Goal: Communication & Community: Answer question/provide support

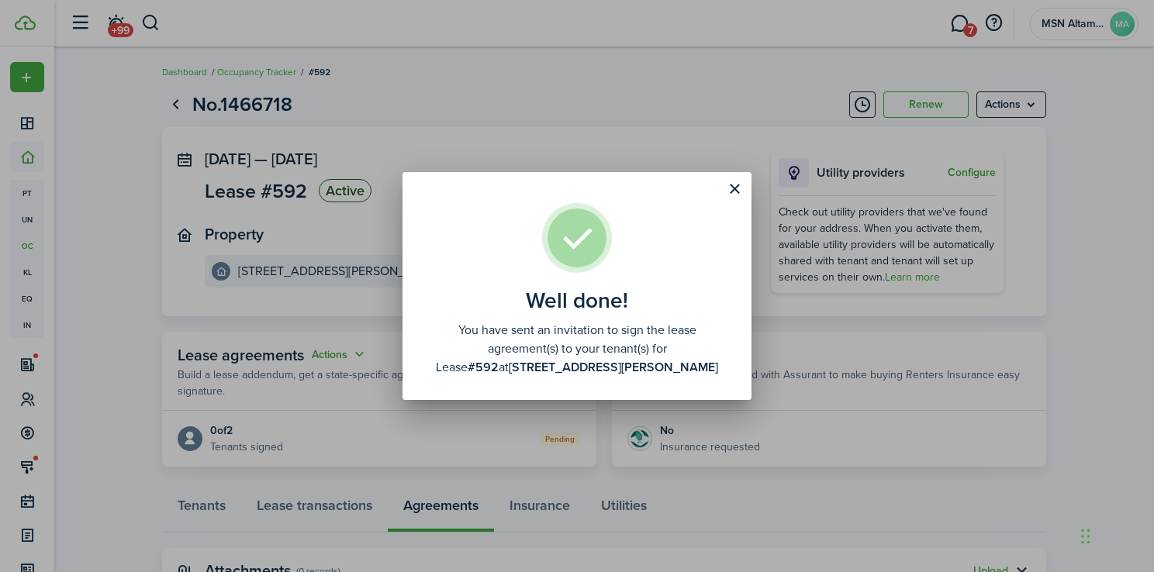
click at [583, 98] on div "Well done! You have sent an invitation to sign the lease agreement(s) to your t…" at bounding box center [577, 286] width 1154 height 572
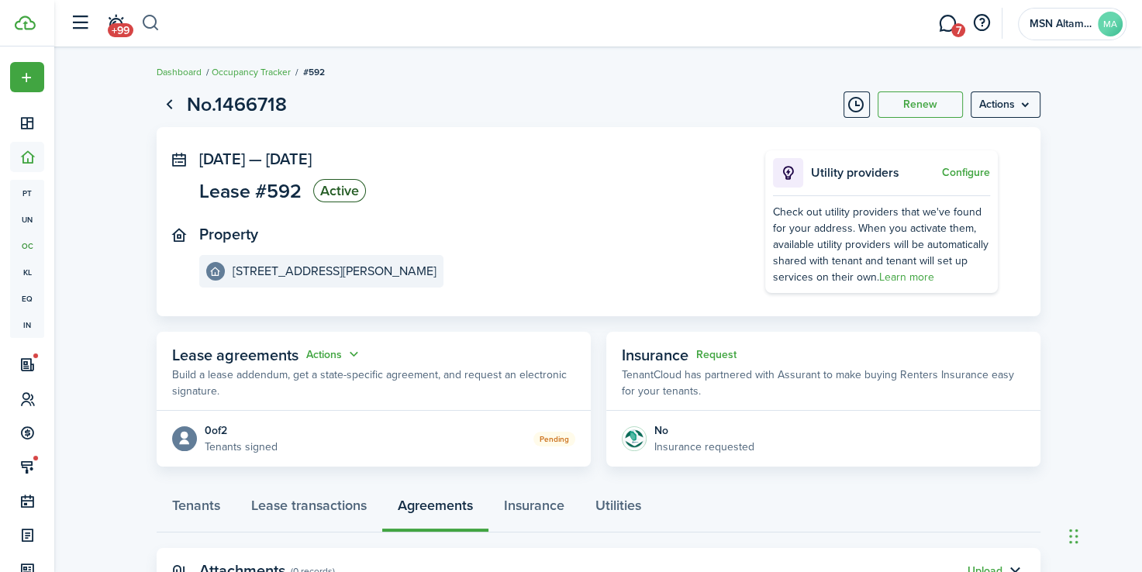
click at [154, 25] on button "button" at bounding box center [150, 23] width 19 height 26
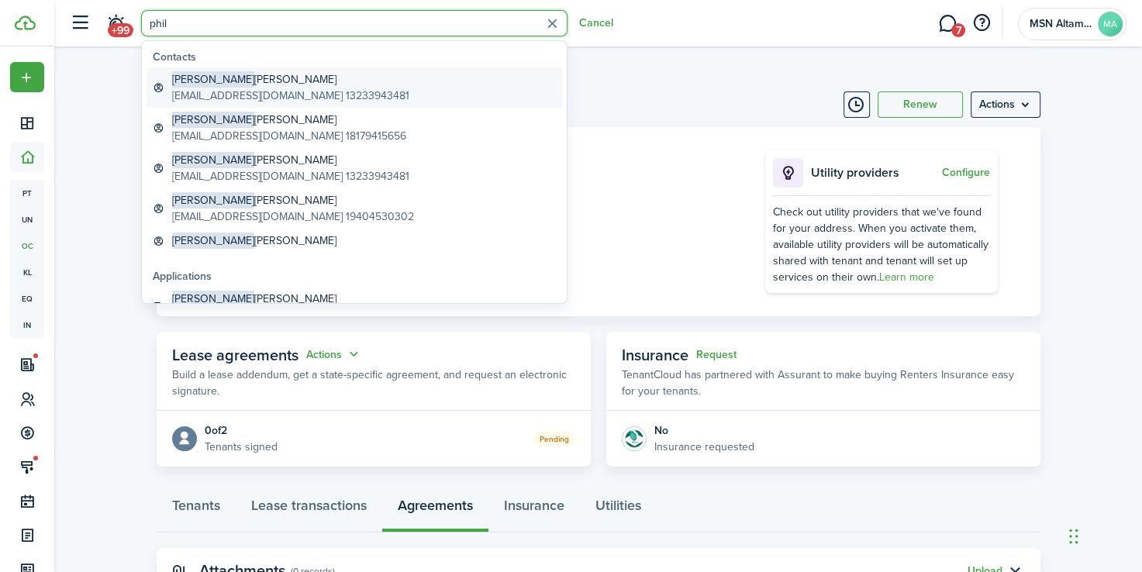
type input "phil"
click at [214, 79] on global-search-item-title "[PERSON_NAME]" at bounding box center [290, 79] width 237 height 16
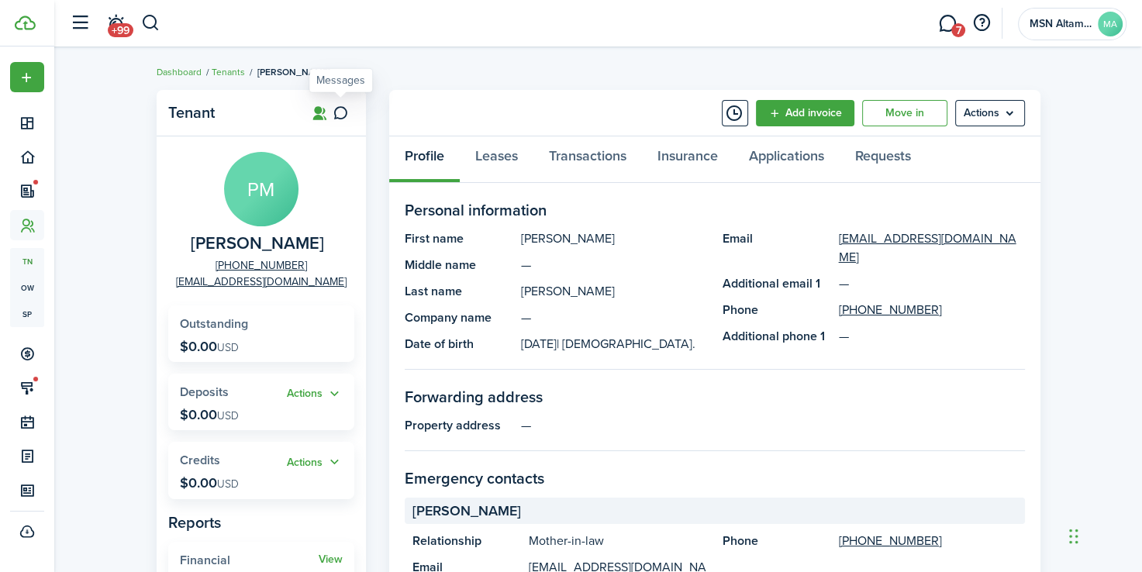
click at [344, 109] on icon at bounding box center [341, 113] width 16 height 16
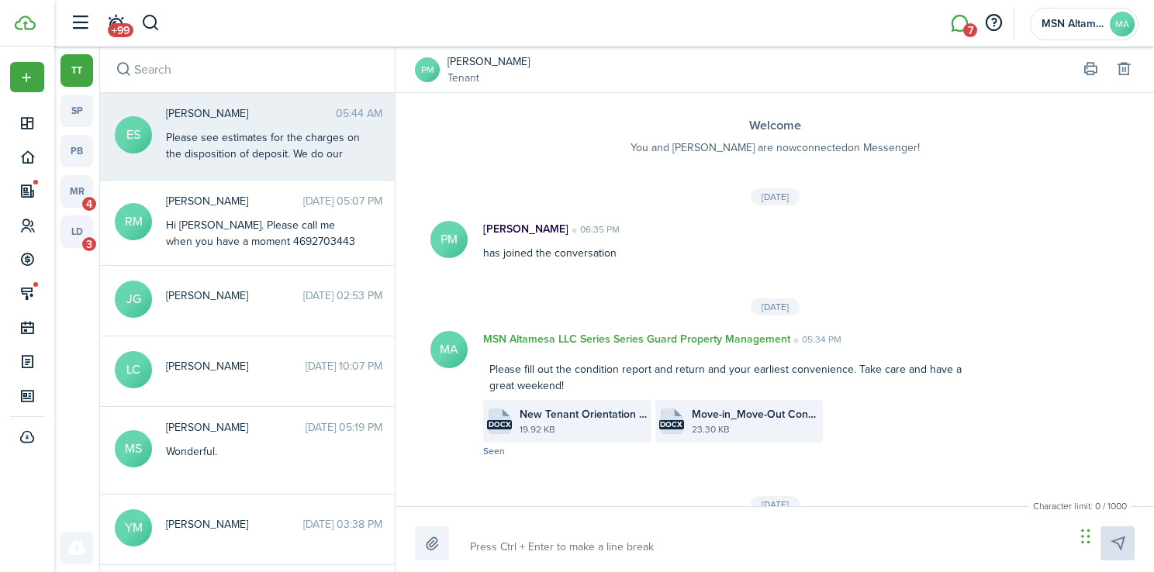
scroll to position [1268, 0]
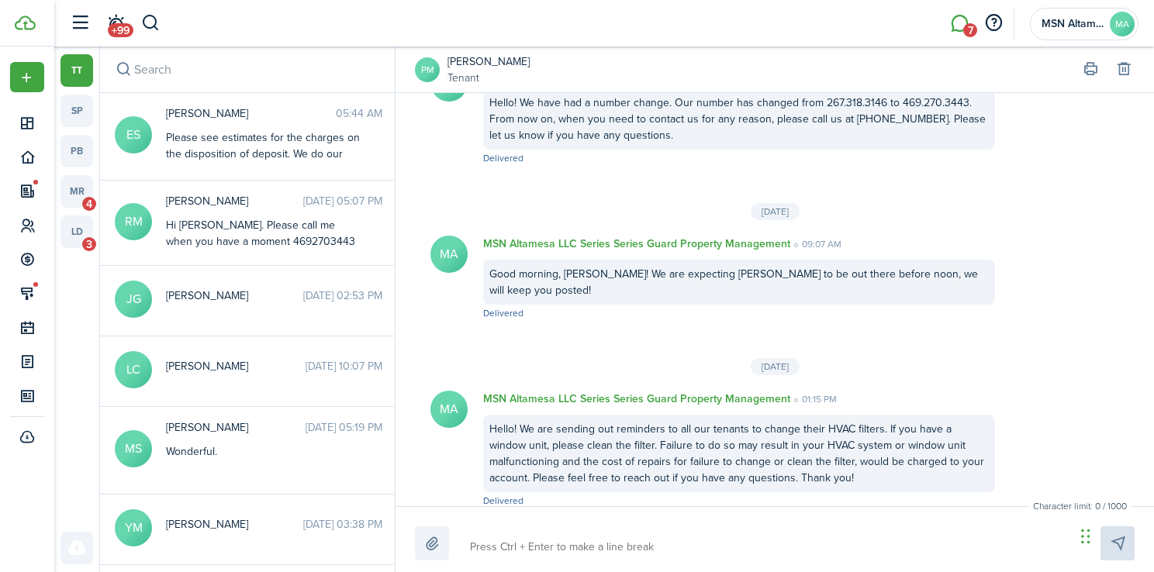
click at [592, 554] on textarea at bounding box center [766, 547] width 605 height 26
type textarea "H"
type textarea "He"
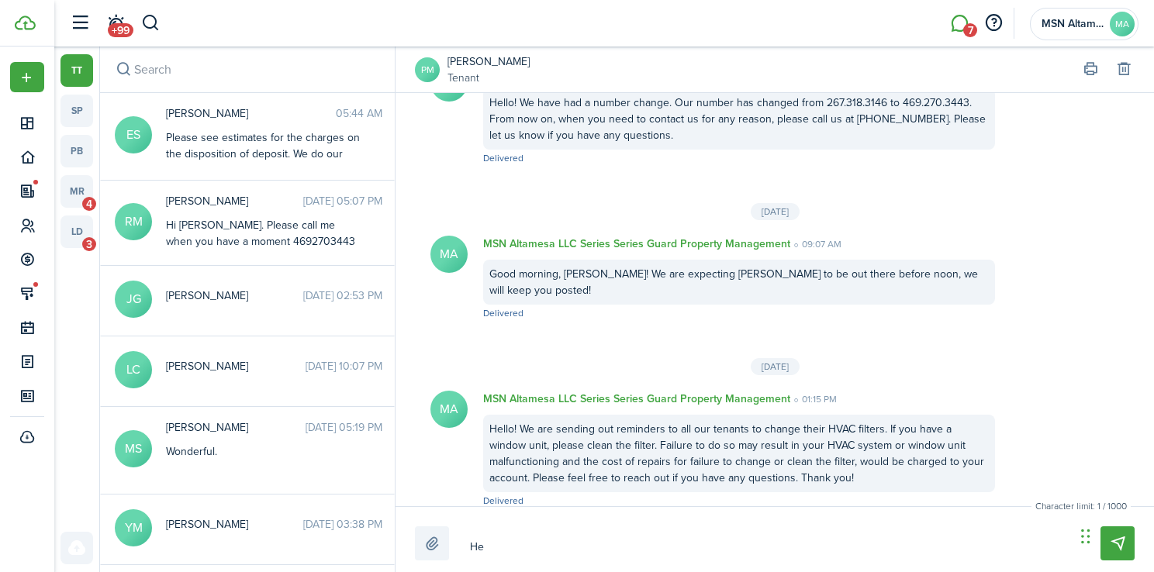
type textarea "Hel"
type textarea "Hell"
type textarea "Hello"
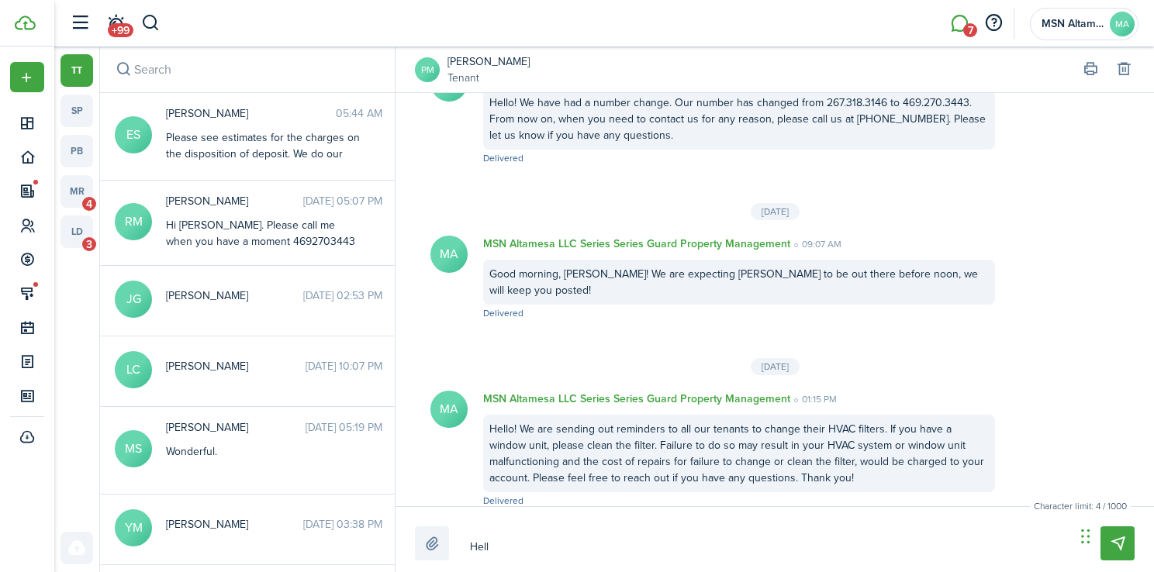
type textarea "Hello"
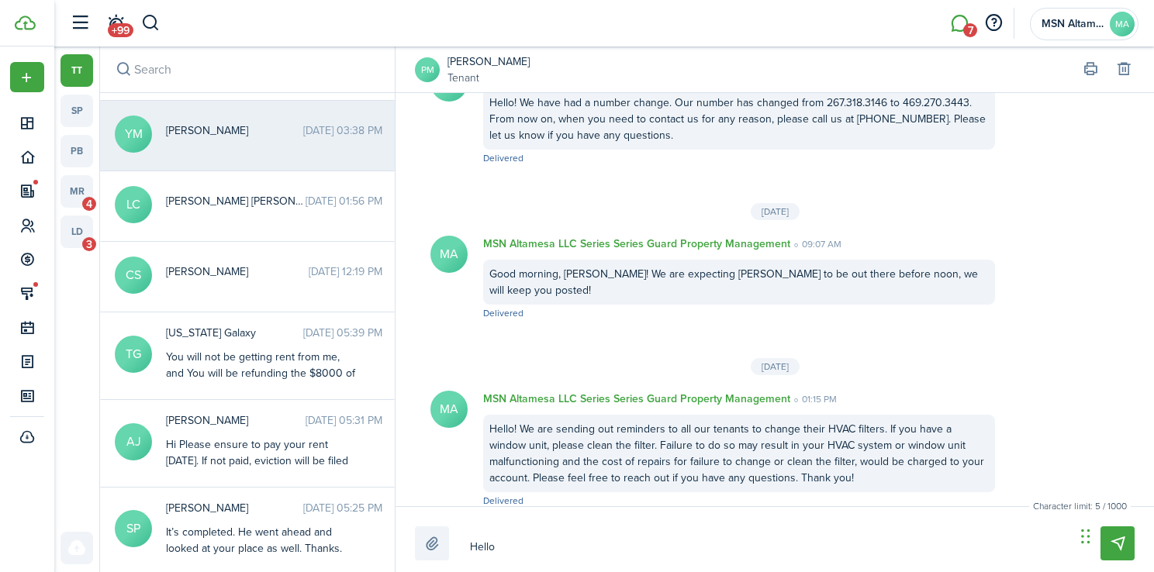
scroll to position [395, 0]
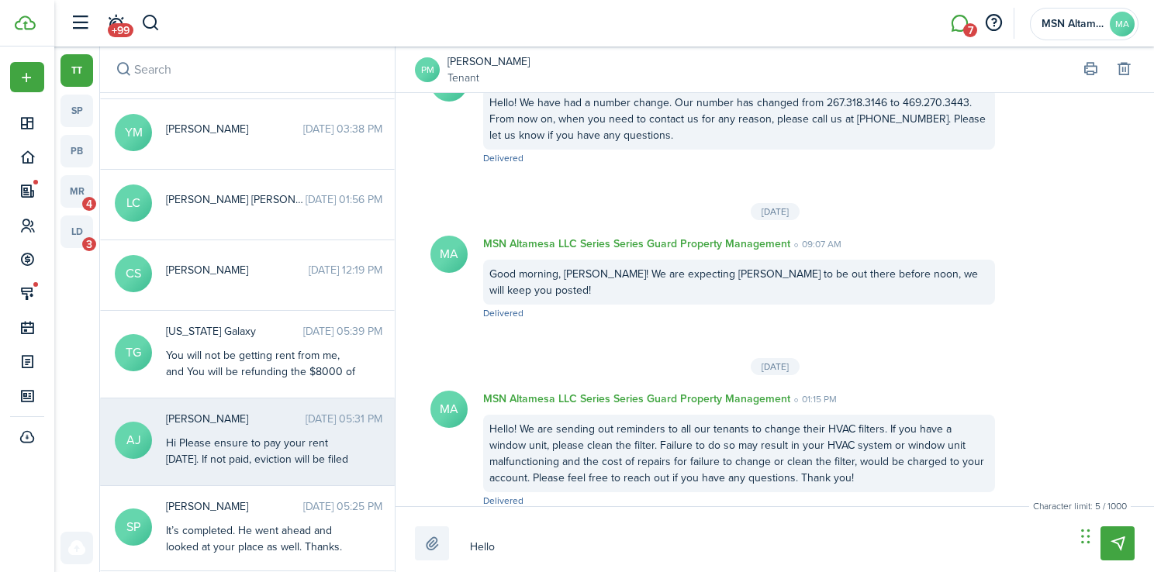
type textarea "Hello"
click at [253, 442] on div "Hi Please ensure to pay your rent [DATE]. If not paid, eviction will be filed […" at bounding box center [263, 500] width 194 height 130
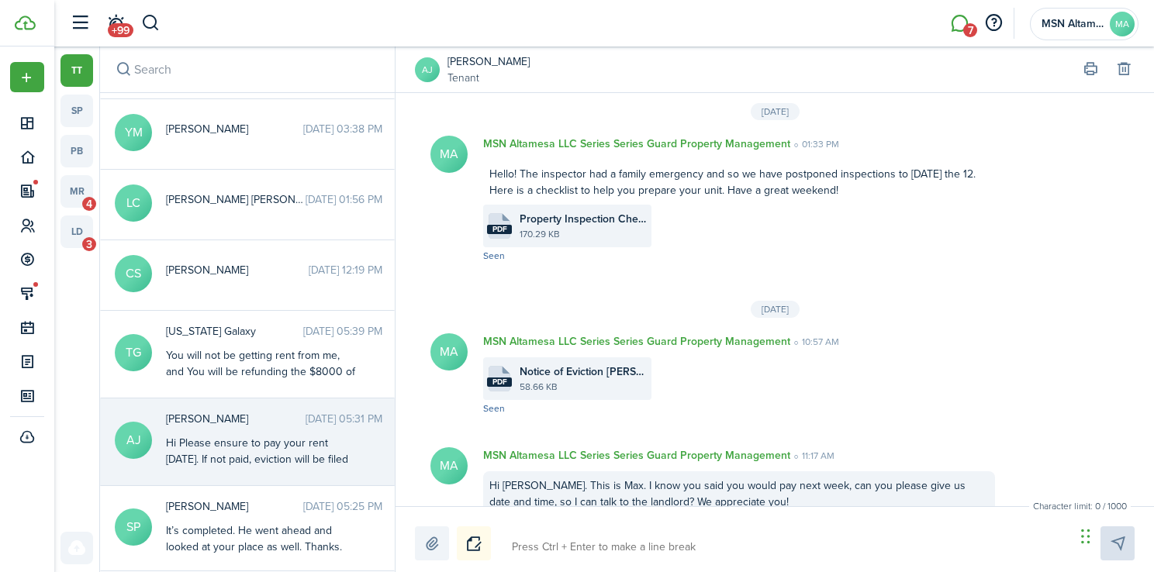
scroll to position [4314, 0]
click at [588, 226] on span "Property Inspection Checklist (1).pdf" at bounding box center [583, 217] width 128 height 16
click at [207, 79] on input "search" at bounding box center [247, 70] width 295 height 46
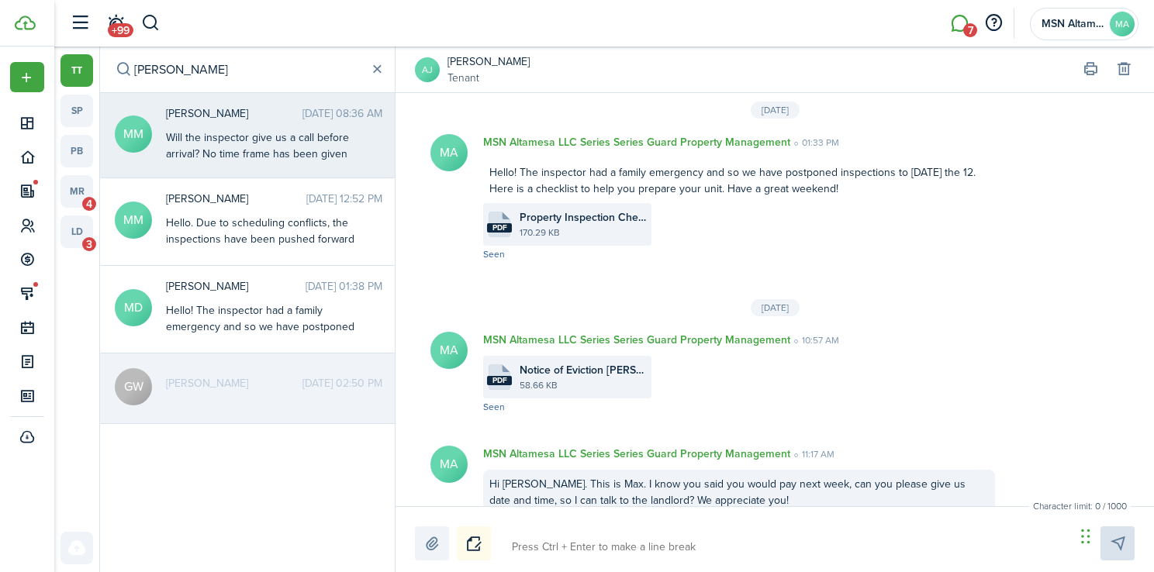
type input "[PERSON_NAME]"
click at [219, 150] on div "Will the inspector give us a call before arrival? No time frame has been given" at bounding box center [263, 145] width 194 height 33
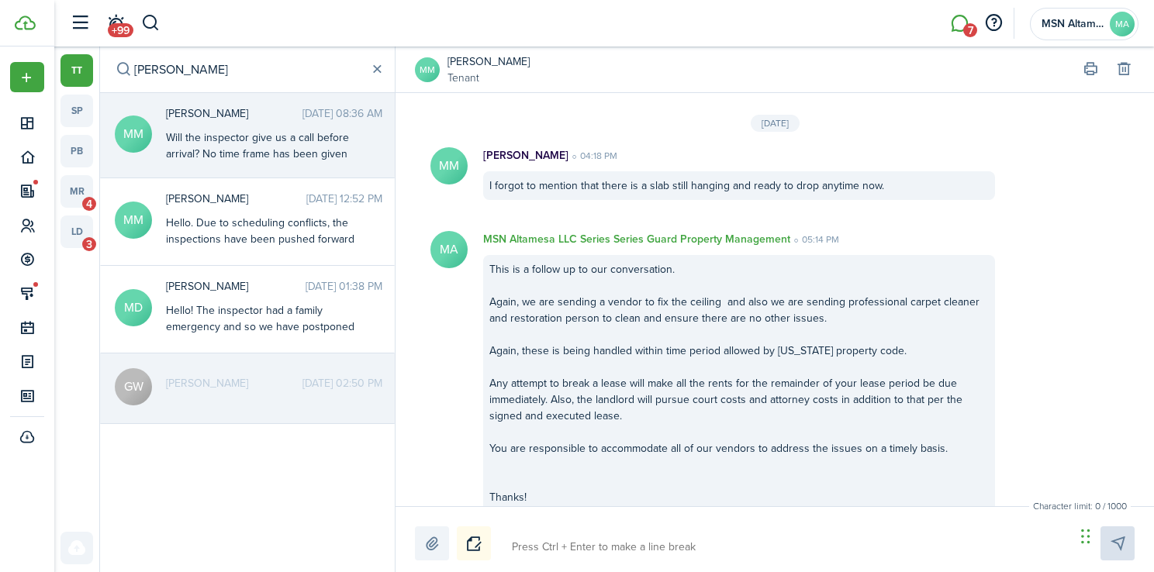
scroll to position [2814, 0]
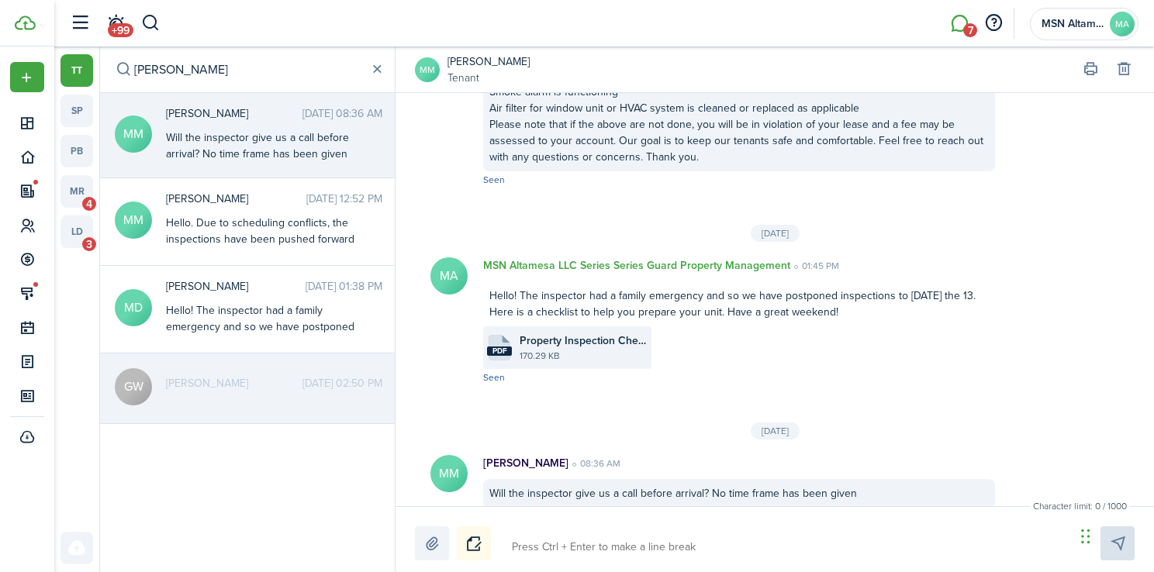
click at [548, 555] on textarea at bounding box center [787, 547] width 563 height 26
type textarea "H"
type textarea "HE"
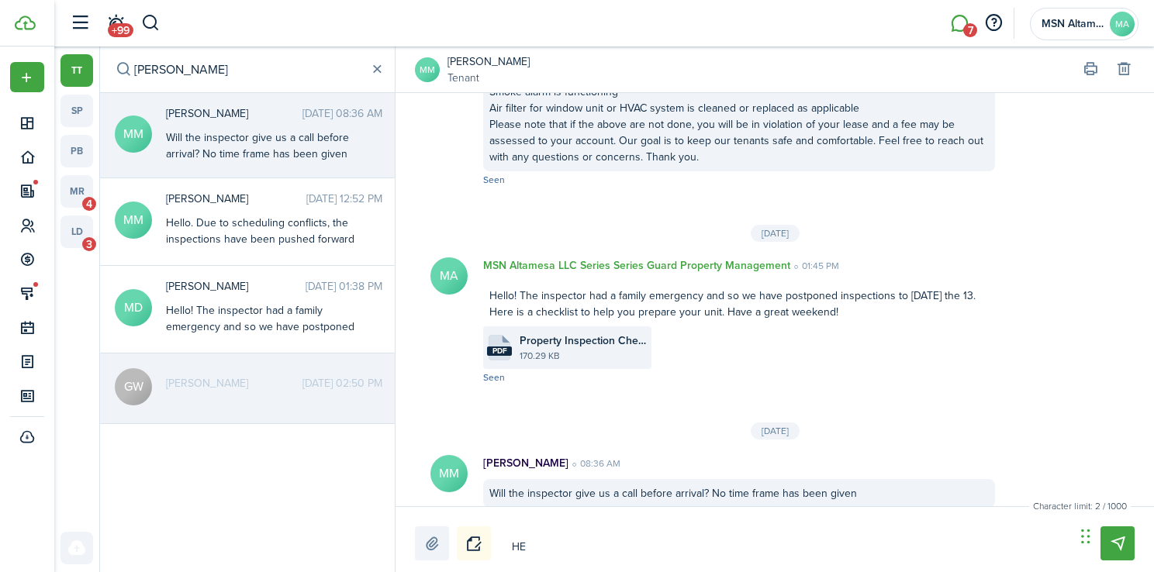
type textarea "HEl"
type textarea "HEll"
type textarea "HEllo"
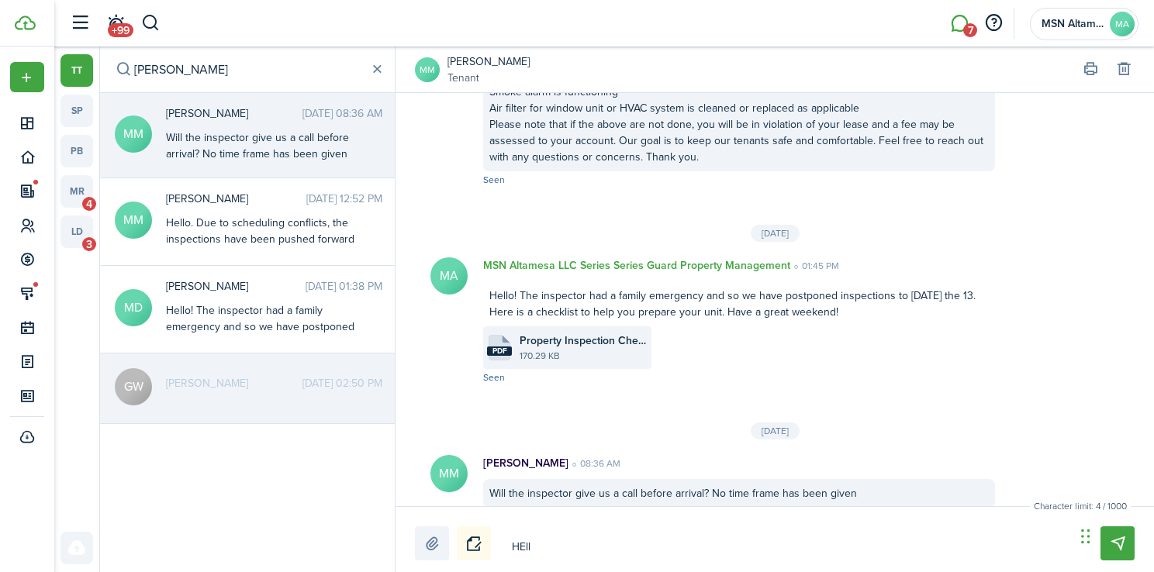
type textarea "HEllo"
type textarea "HEll"
type textarea "HEl"
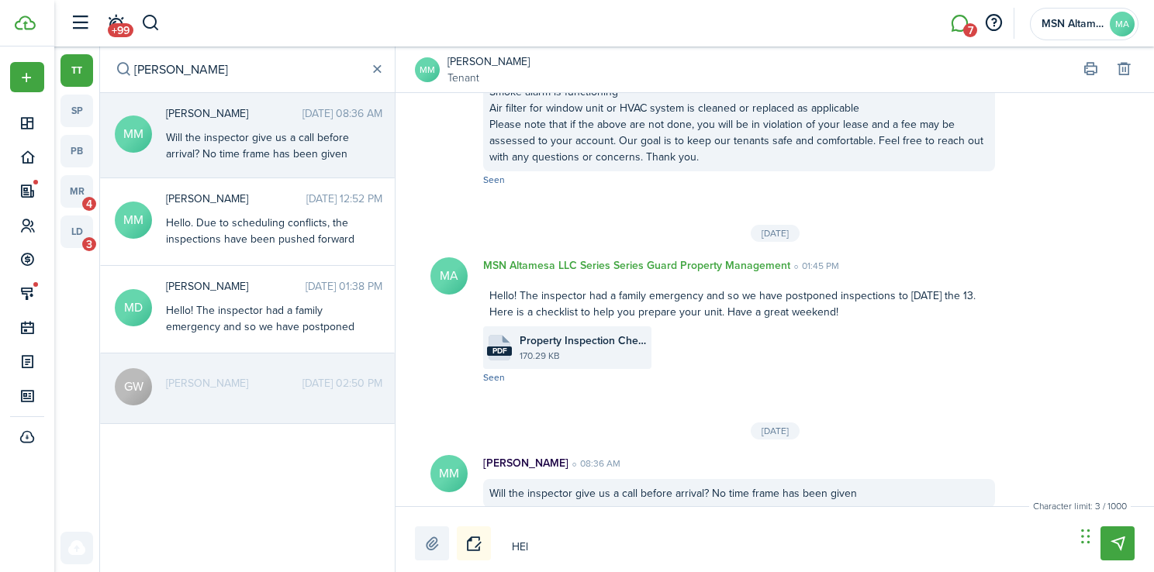
type textarea "HE"
type textarea "H"
type textarea "G"
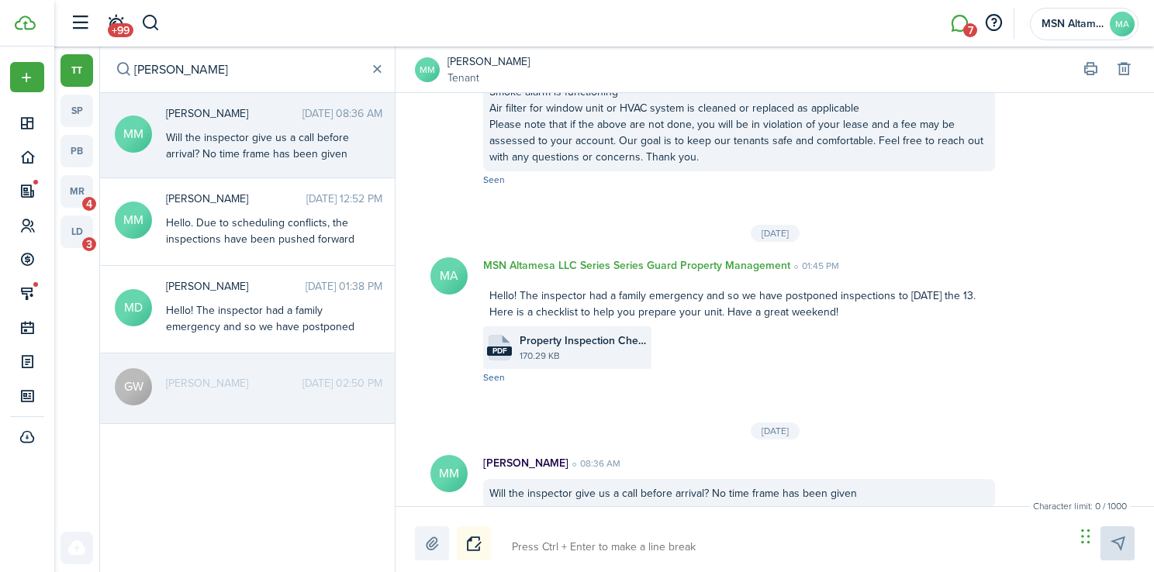
type textarea "G"
type textarea "Go"
type textarea "Goo"
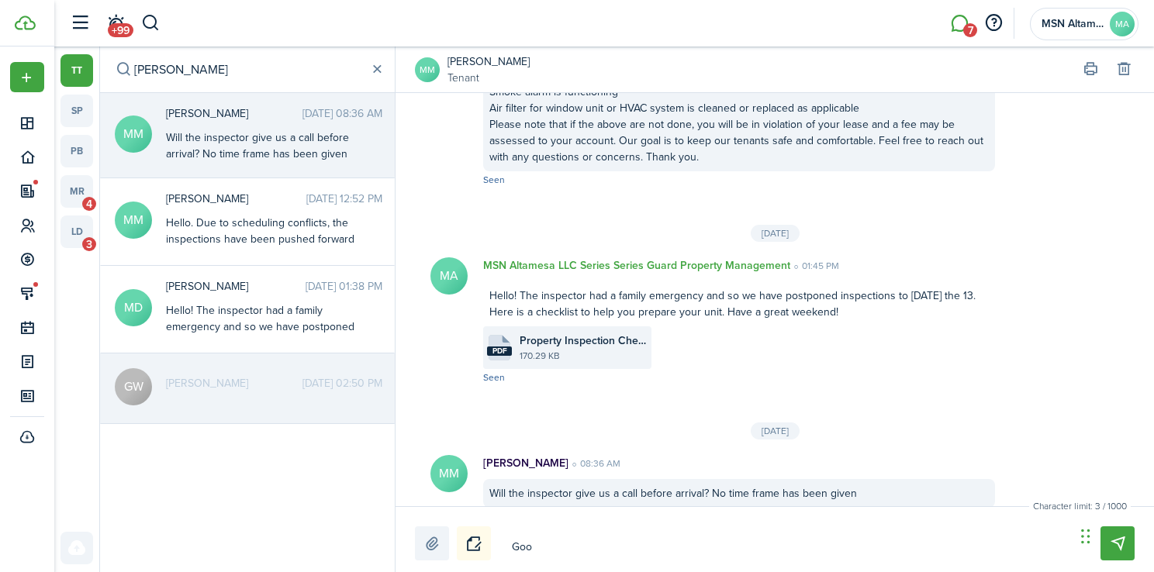
type textarea "Good"
type textarea "Good m"
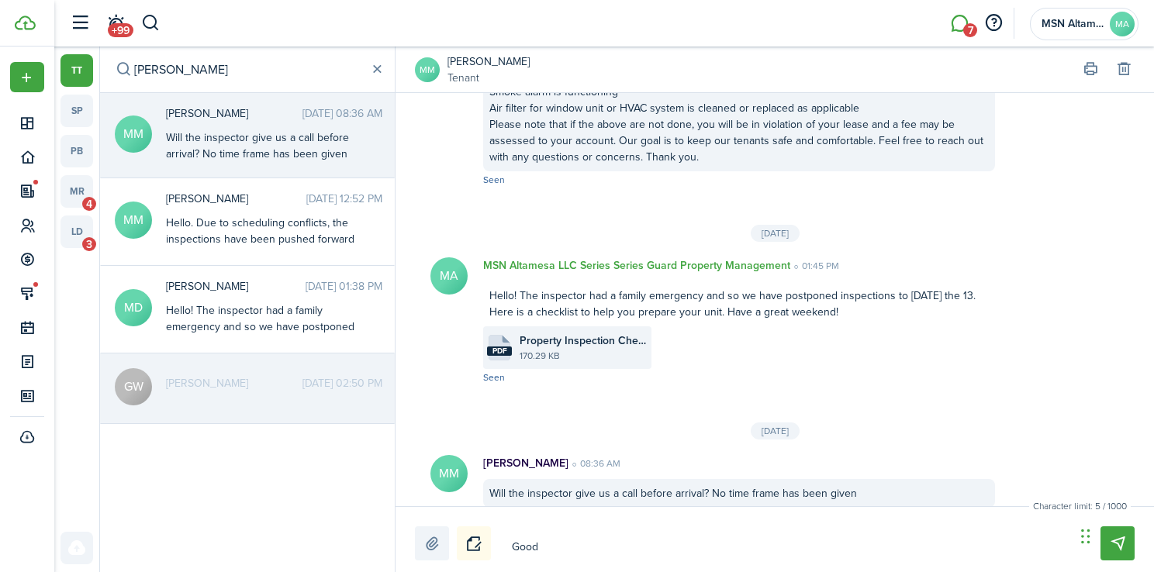
type textarea "Good m"
type textarea "Good mo"
type textarea "Good mor"
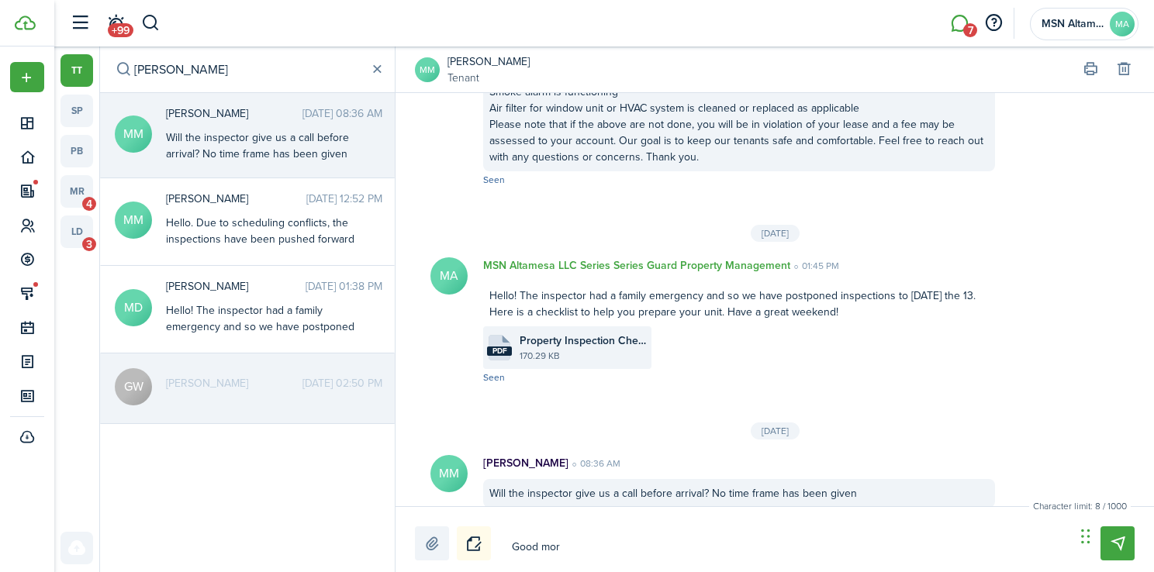
type textarea "Good mori"
type textarea "Good [PERSON_NAME]"
type textarea "Good morinf"
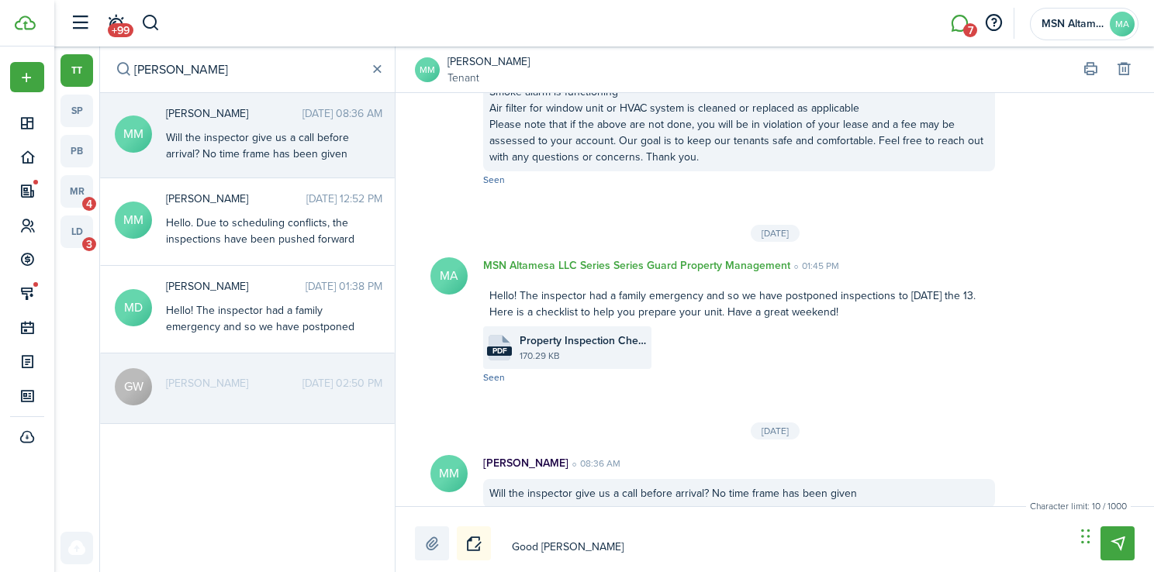
type textarea "Good morinf"
type textarea "Good morinfn"
type textarea "Good morinf"
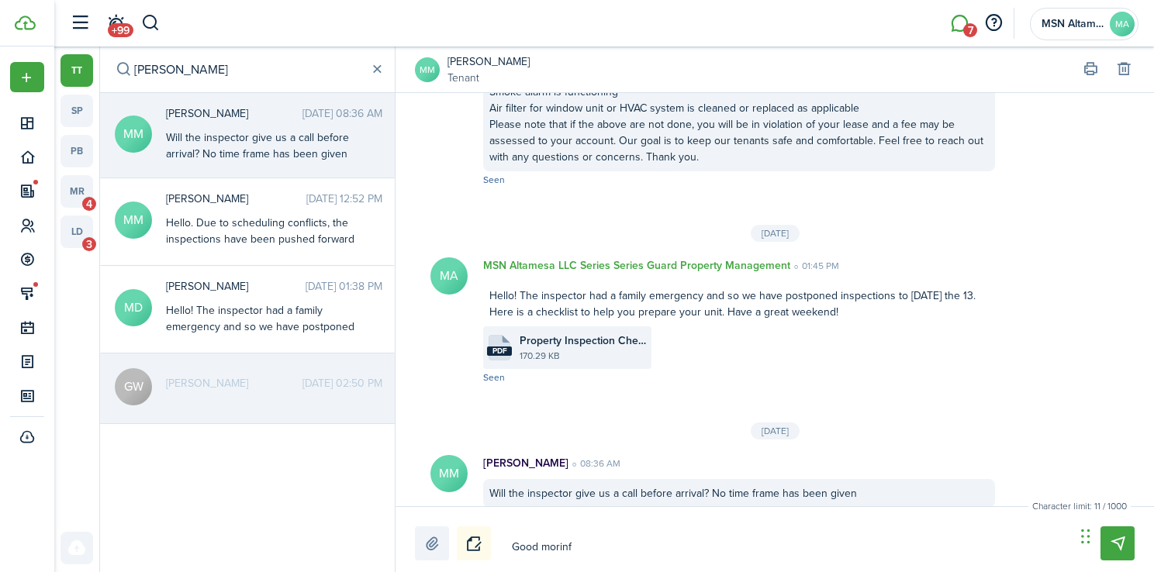
type textarea "Good [PERSON_NAME]"
type textarea "Good mori"
type textarea "Good mor"
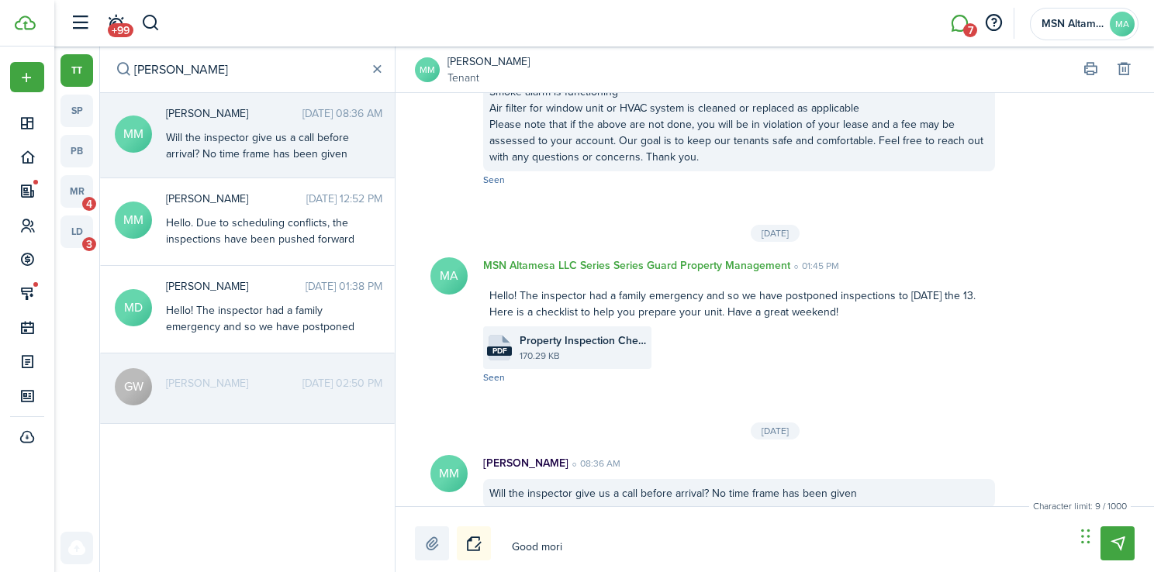
type textarea "Good mor"
type textarea "Good morn"
type textarea "Good morng"
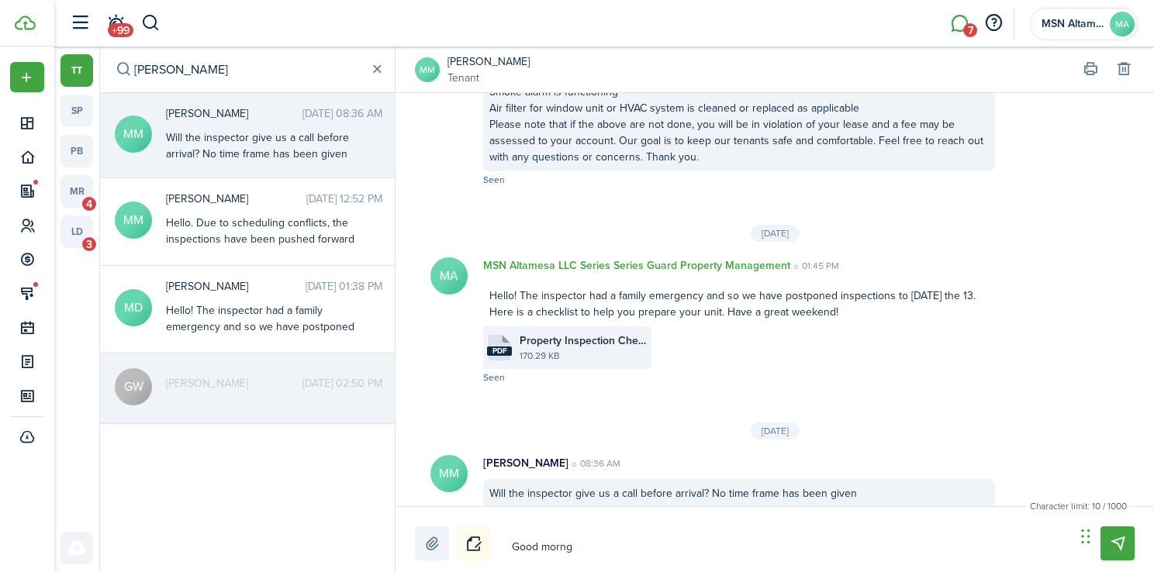
type textarea "Good morngi"
type textarea "Good morngin"
type textarea "Good morngin,"
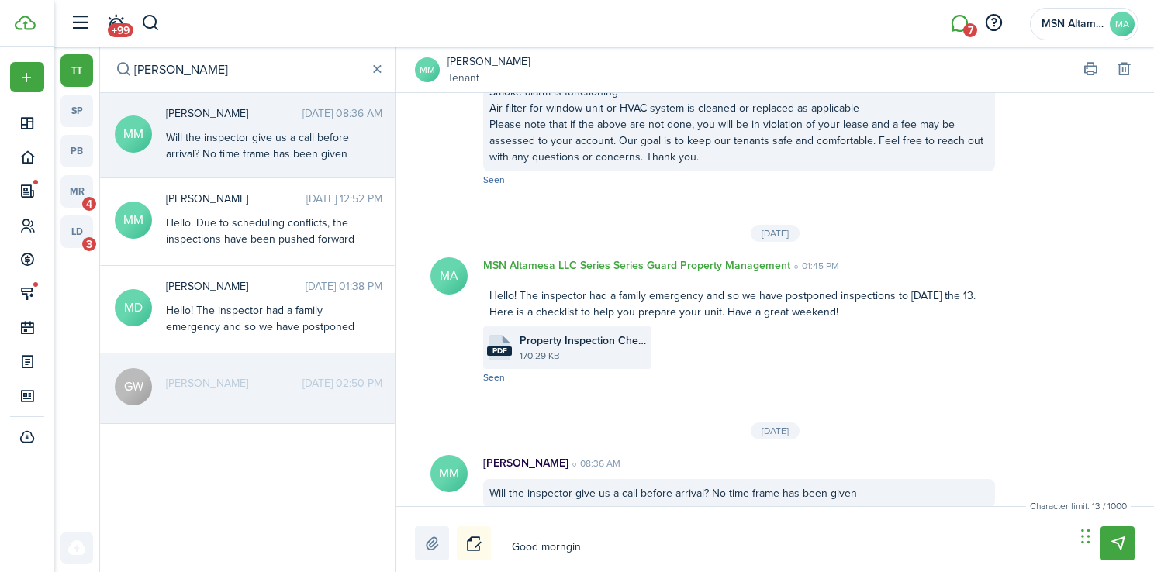
type textarea "Good morngin,"
type textarea "Good morngin"
type textarea "Good morngi"
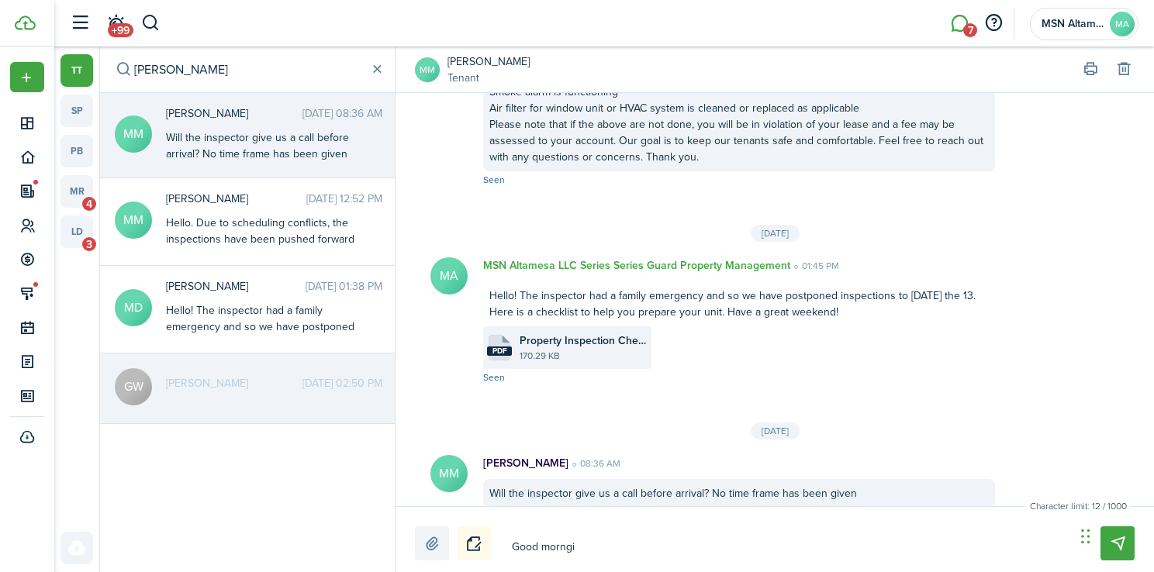
type textarea "Good morng"
type textarea "Good morn"
type textarea "Good morni"
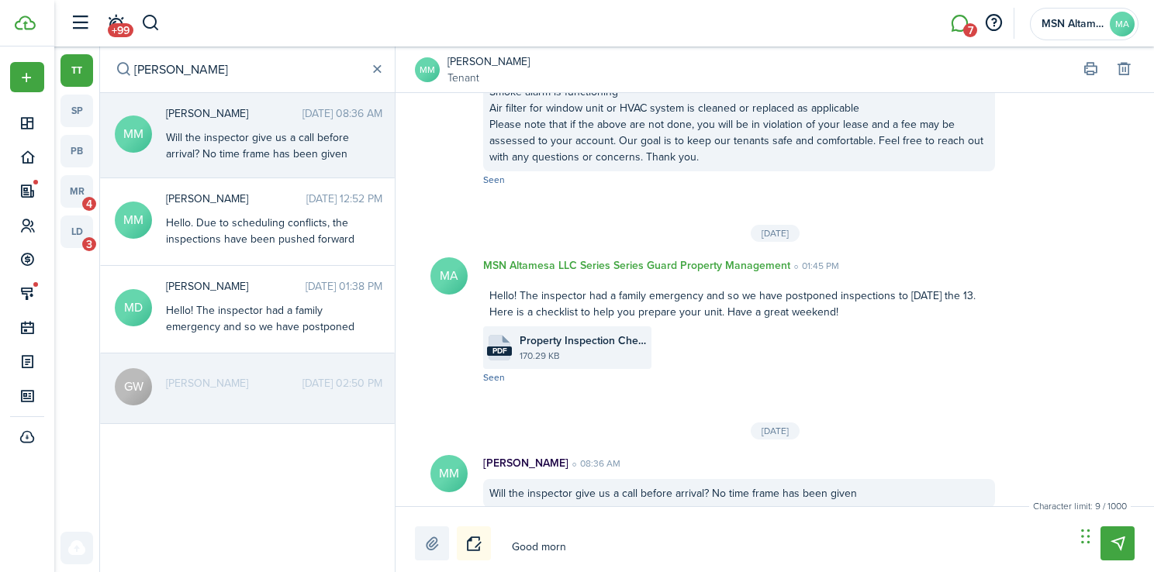
type textarea "Good morni"
type textarea "Good mornin"
type textarea "Good morning"
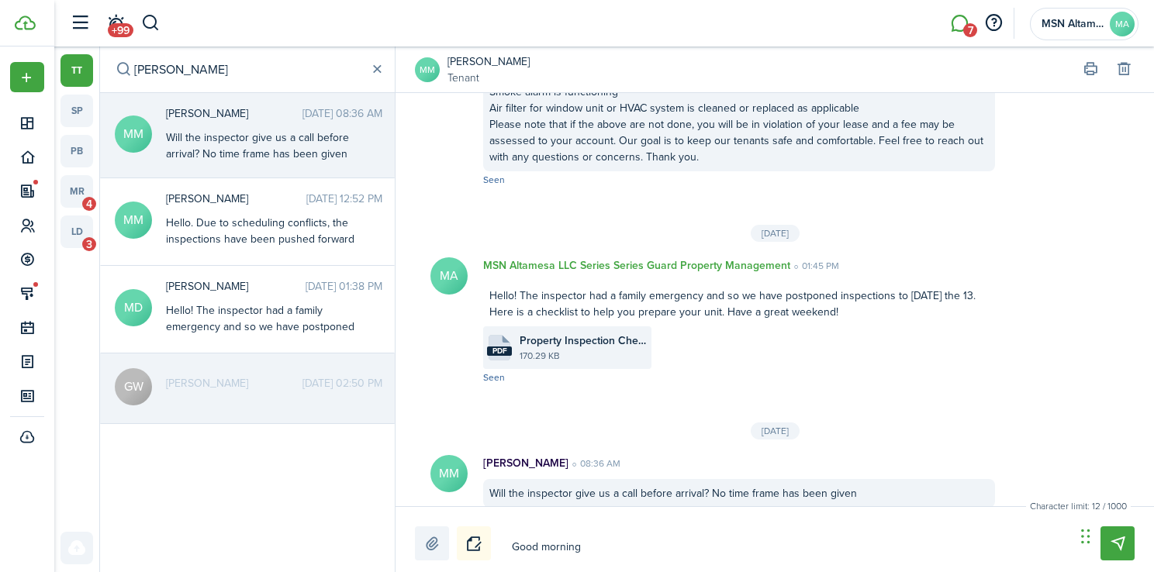
type textarea "Good morning."
type textarea "Good morning. I"
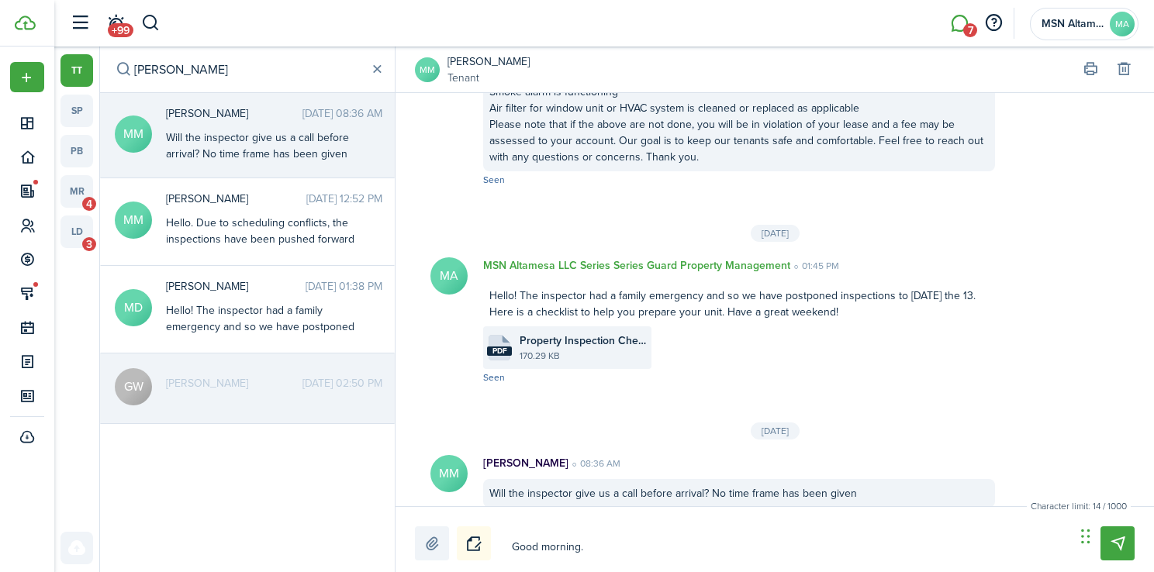
type textarea "Good morning. I"
type textarea "Good morning. IN"
type textarea "Good morning. I"
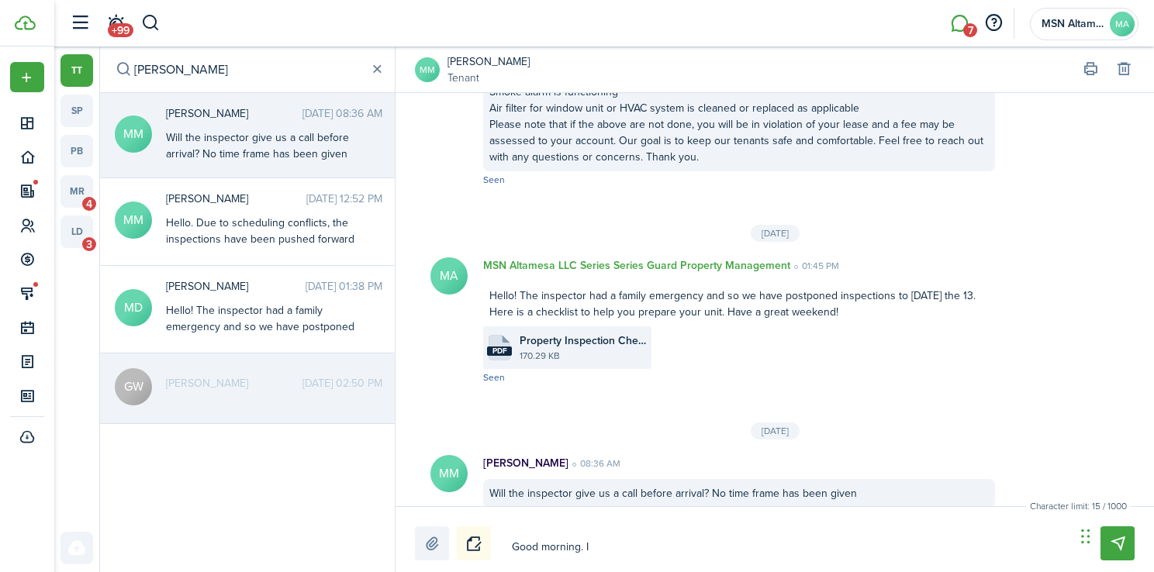
type textarea "Good morning. In"
type textarea "Good morning. Ins"
type textarea "Good morning. Insp"
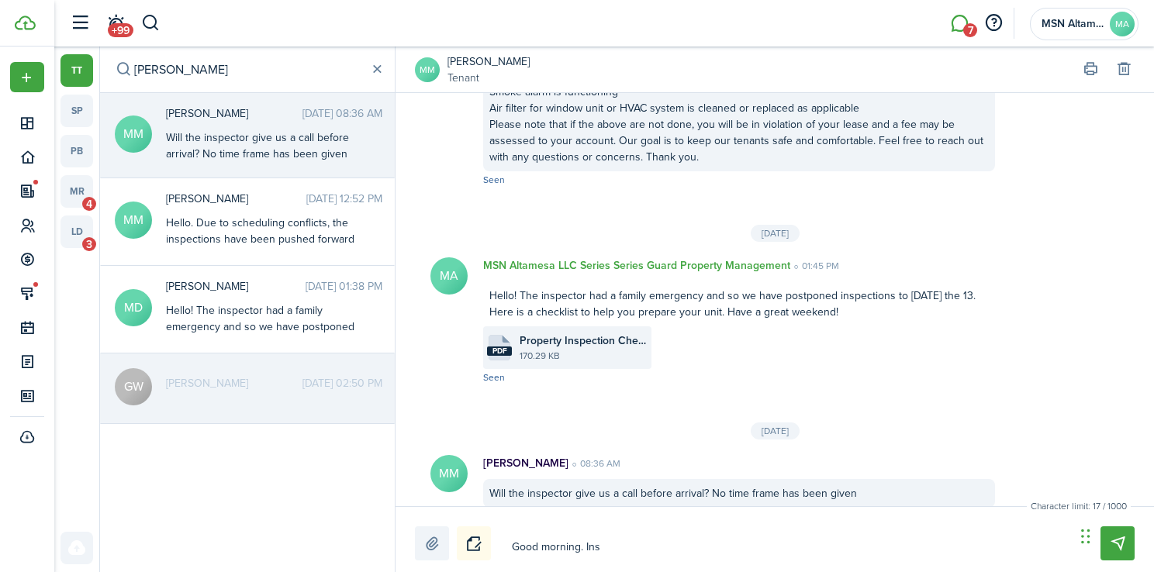
type textarea "Good morning. Insp"
type textarea "Good morning. Inspe"
type textarea "Good morning. Inspec"
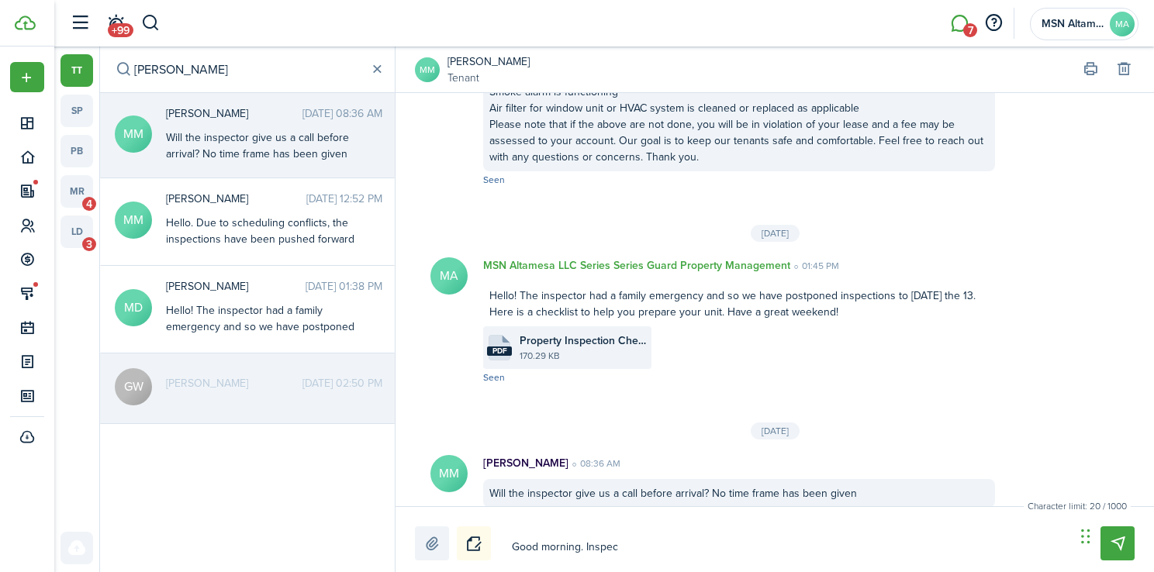
type textarea "Good morning. Inspect"
type textarea "Good morning. Inspecti"
type textarea "Good morning. Inspectio"
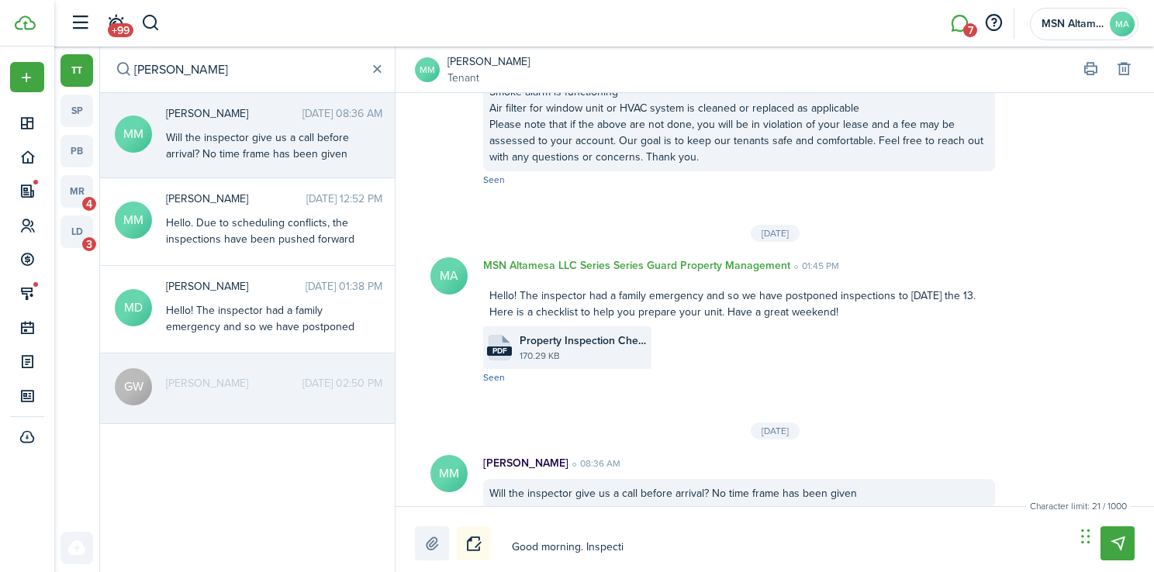
type textarea "Good morning. Inspectio"
type textarea "Good morning. Inspection"
type textarea "Good morning. Inspections"
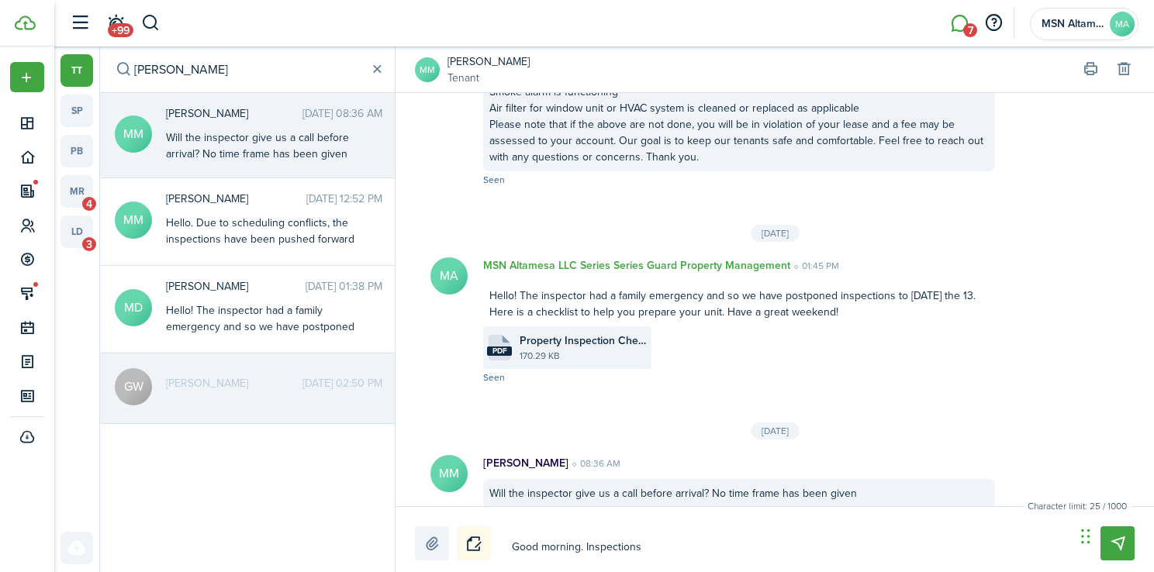
type textarea "Good morning. Inspections"
type textarea "Good morning. Inspections w"
type textarea "Good morning. Inspections wi"
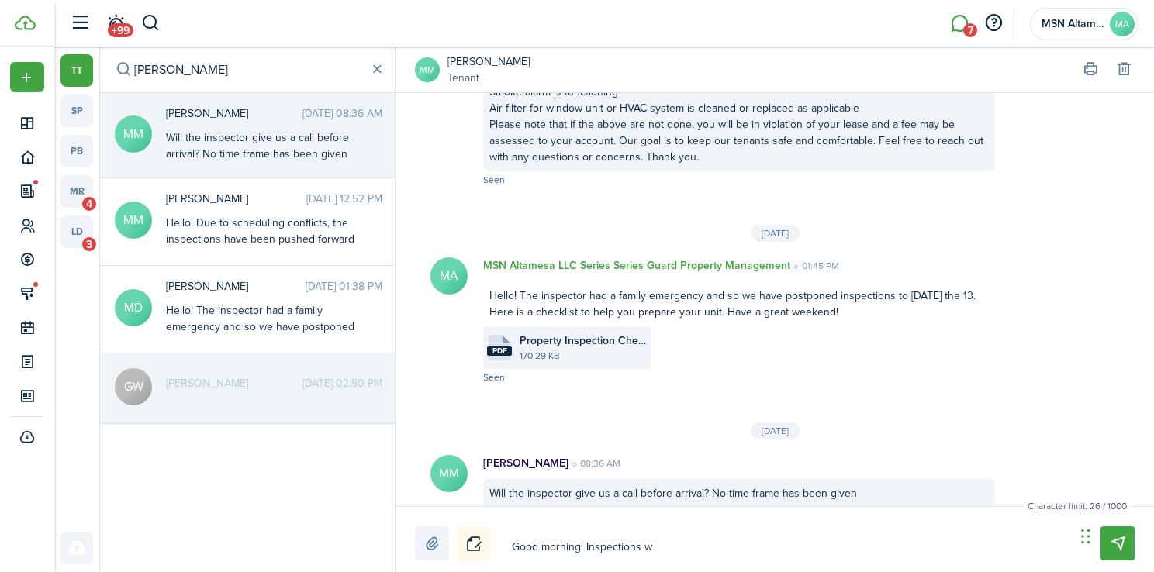
type textarea "Good morning. Inspections wi"
type textarea "Good morning. Inspections wil"
type textarea "Good morning. Inspections will"
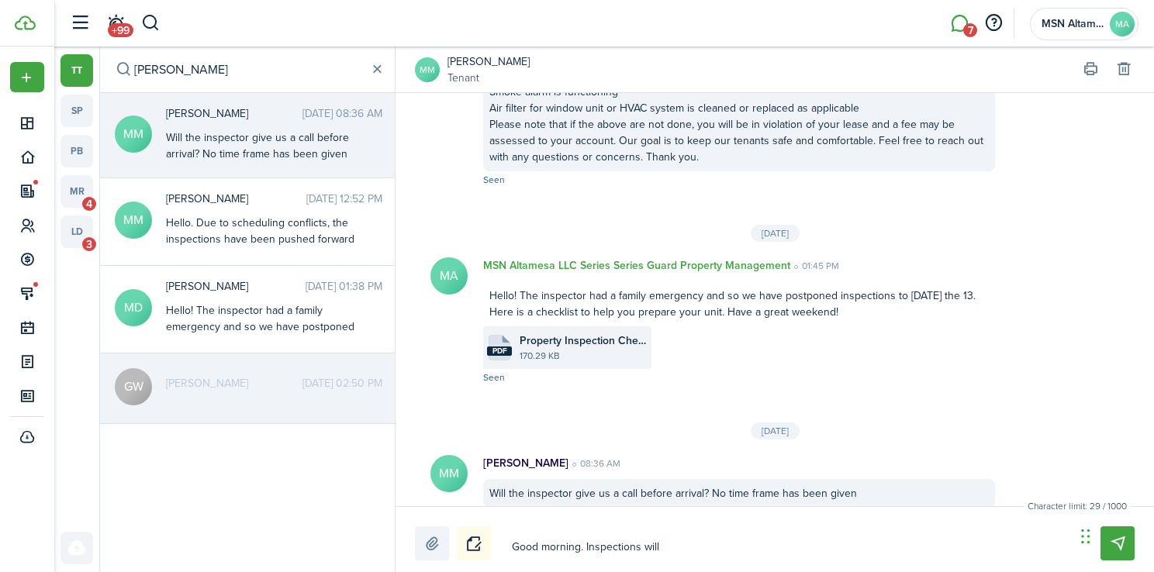
type textarea "Good morning. Inspections will"
type textarea "Good morning. Inspections will t"
type textarea "Good morning. Inspections will ta"
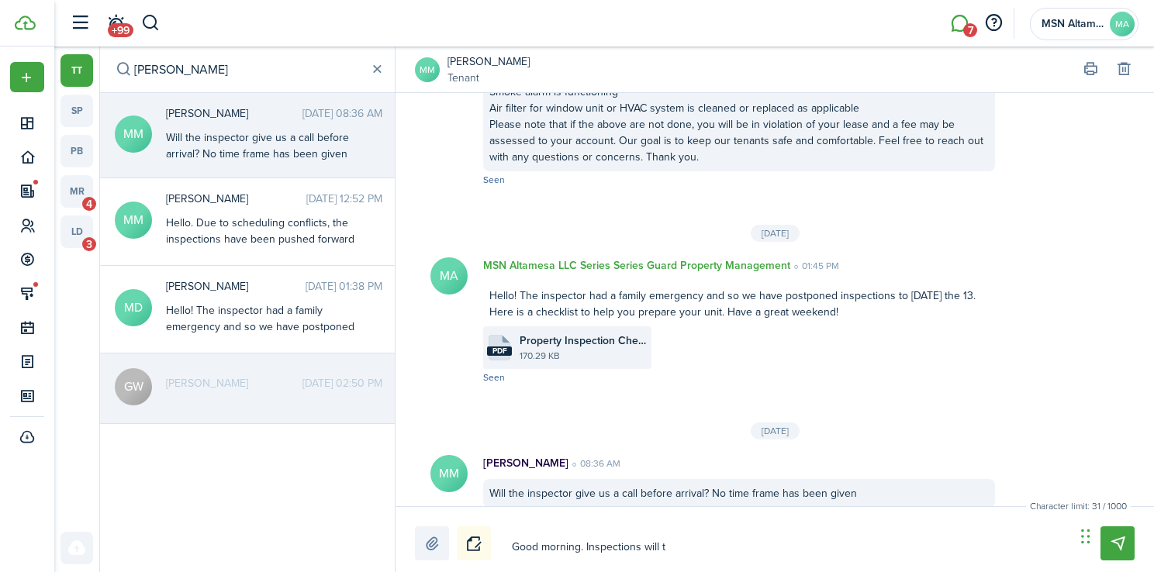
type textarea "Good morning. Inspections will ta"
type textarea "Good morning. Inspections will tak"
type textarea "Good morning. Inspections will take"
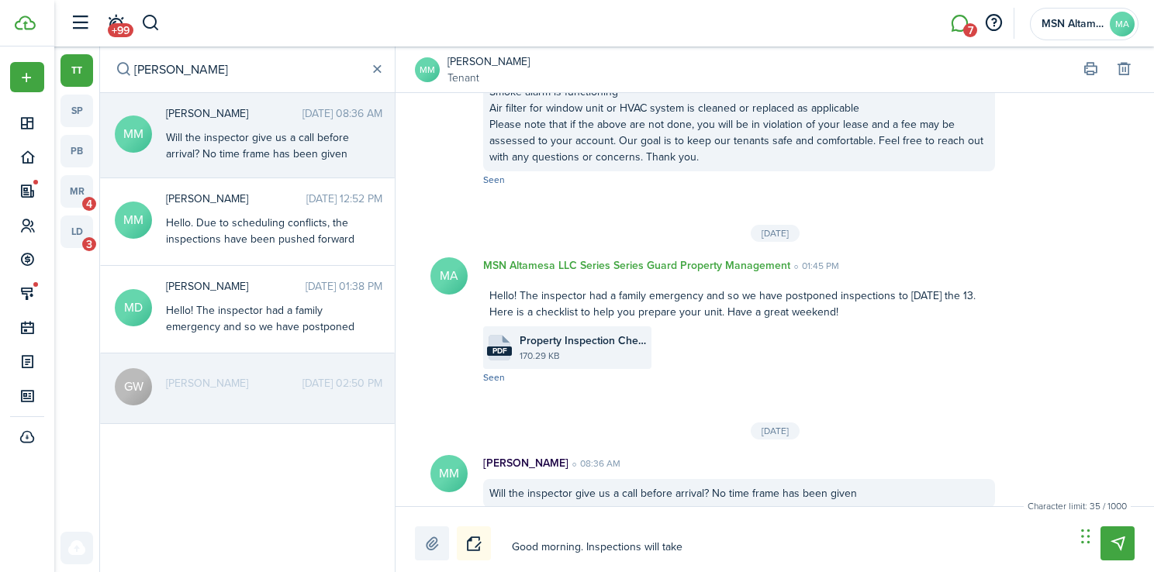
type textarea "Good morning. Inspections will take"
type textarea "Good morning. Inspections will take p"
type textarea "Good morning. Inspections will take pl"
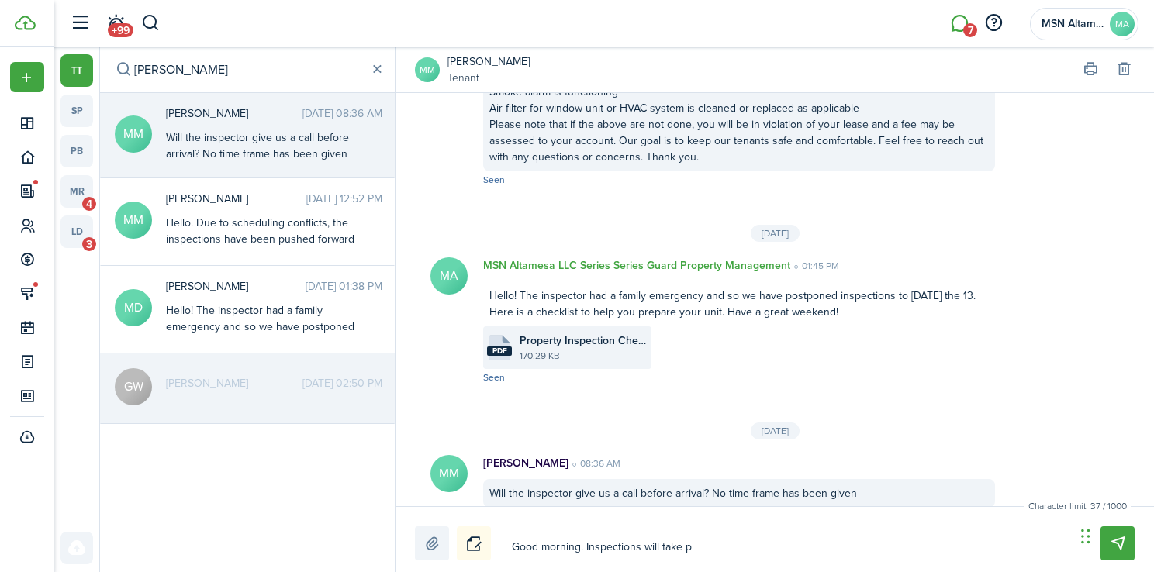
type textarea "Good morning. Inspections will take pl"
type textarea "Good morning. Inspections will take pla"
type textarea "Good morning. Inspections will take plac"
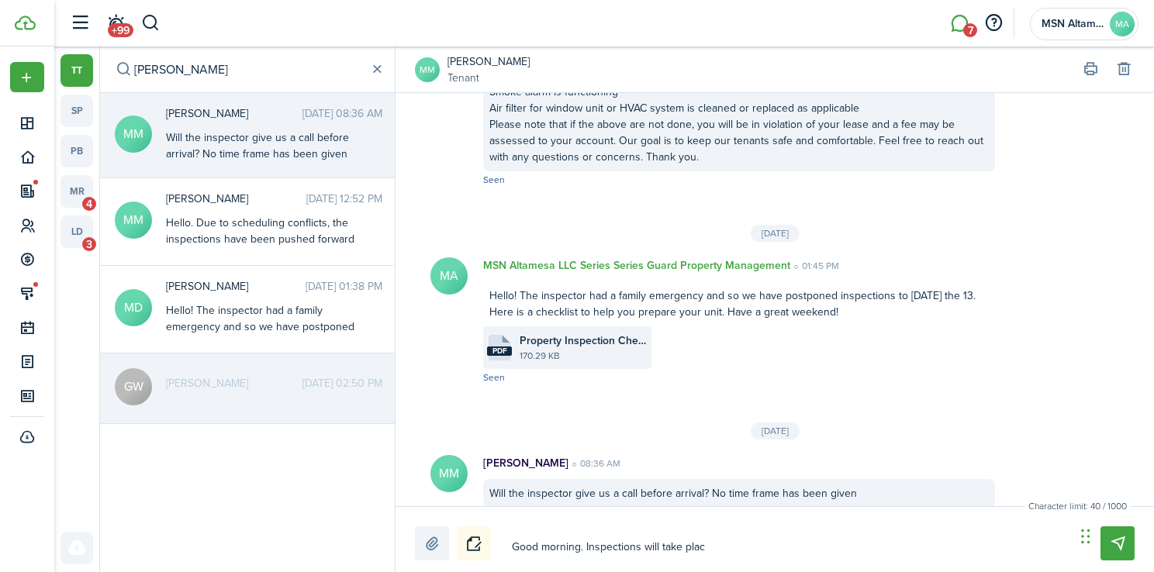
type textarea "Good morning. Inspections will take place"
type textarea "Good morning. Inspections will take place n"
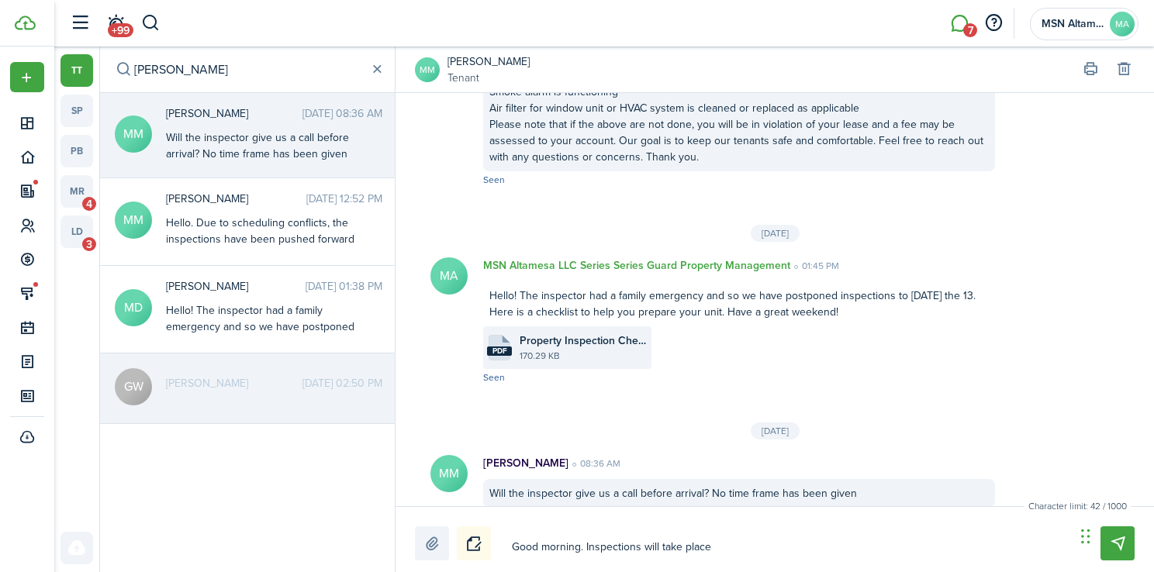
type textarea "Good morning. Inspections will take place n"
type textarea "Good morning. Inspections will take place ne"
type textarea "Good morning. Inspections will take place n"
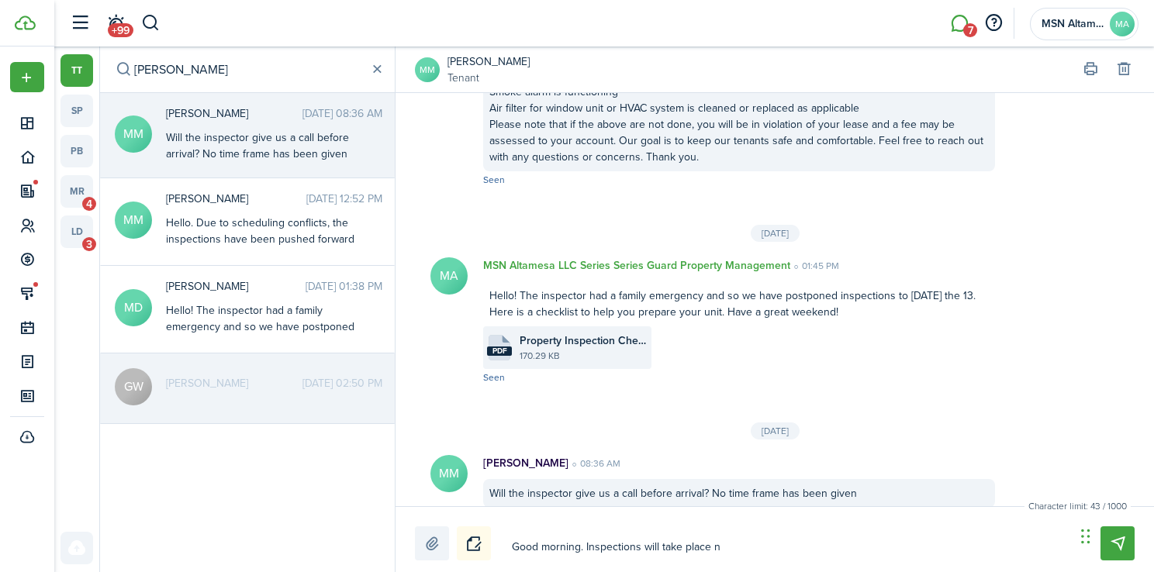
type textarea "Good morning. Inspections will take place"
type textarea "Good morning. Inspections will take place t"
type textarea "Good morning. Inspections will take place th"
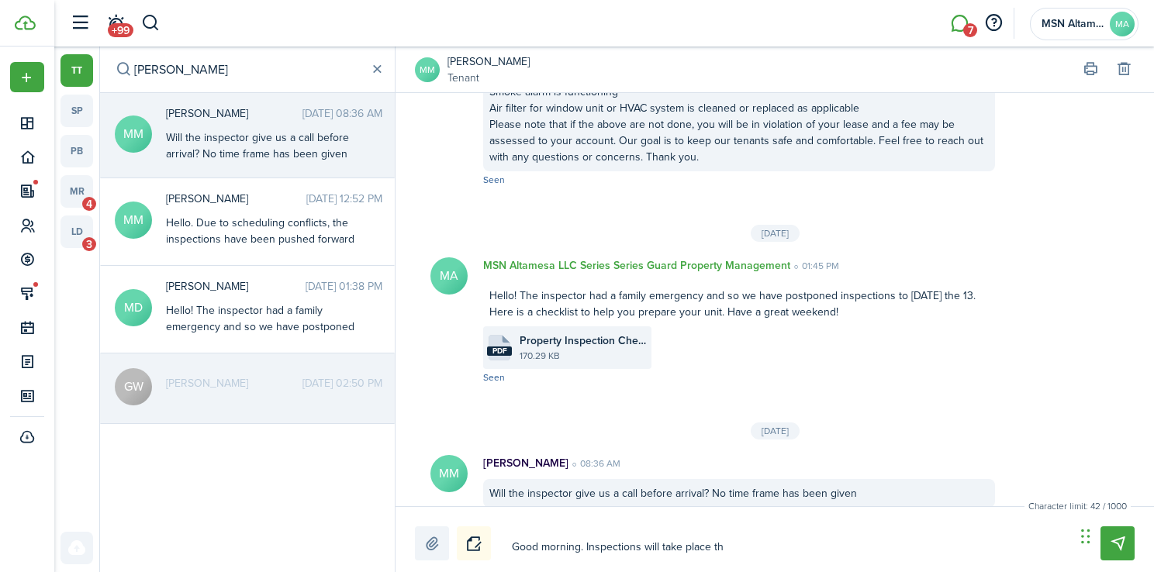
type textarea "Good morning. Inspections will take place th"
type textarea "Good morning. Inspections will take place thi"
type textarea "Good morning. Inspections will take place this"
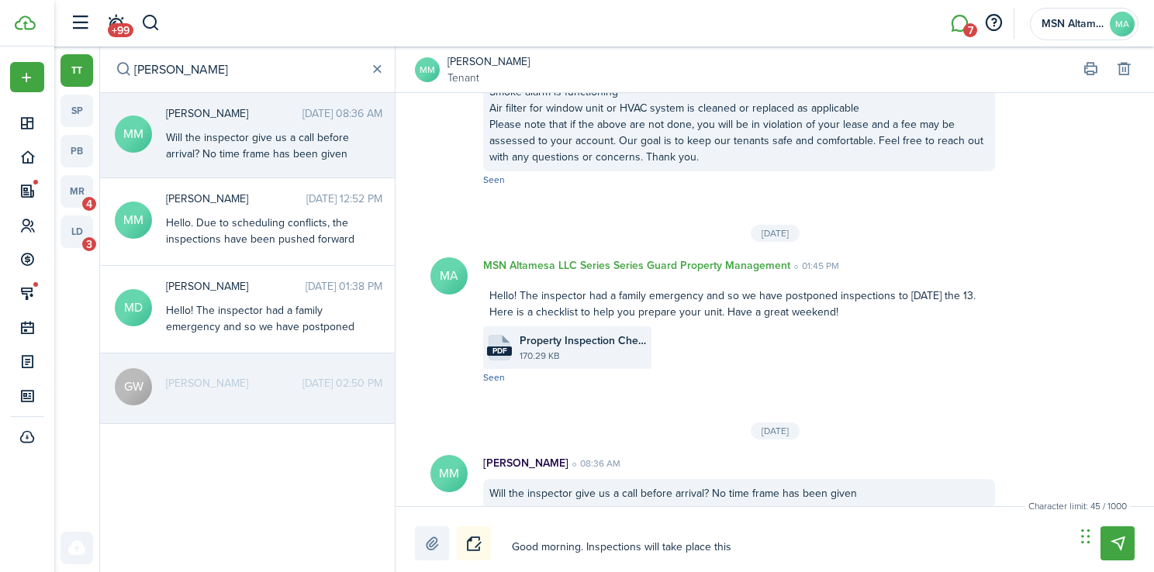
type textarea "Good morning. Inspections will take place this"
type textarea "Good morning. Inspections will take place this u"
type textarea "Good morning. Inspections will take place this up"
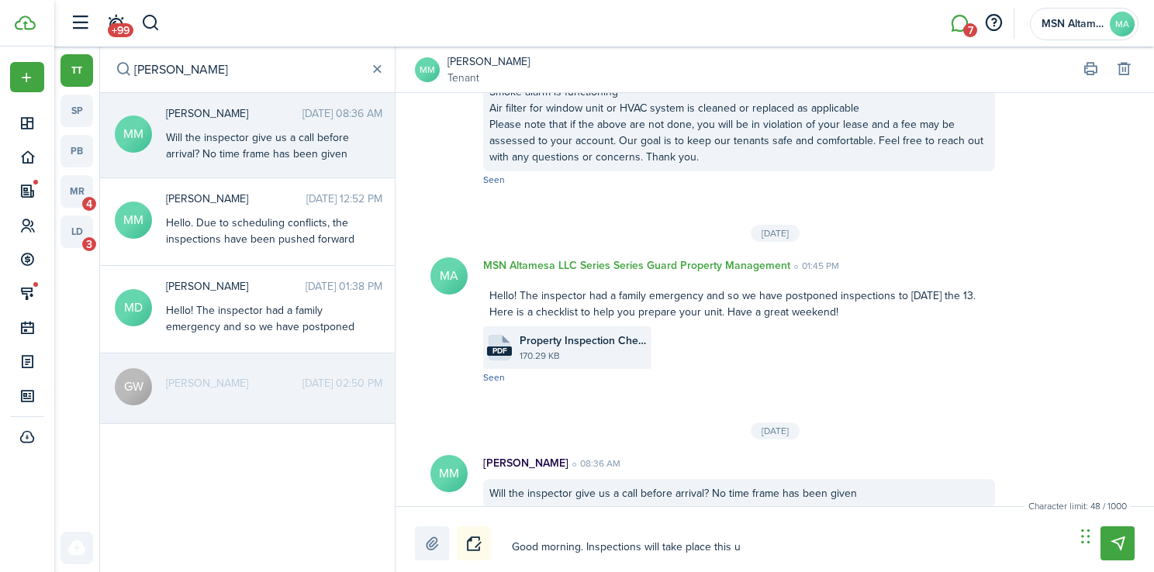
type textarea "Good morning. Inspections will take place this up"
type textarea "Good morning. Inspections will take place this upc"
type textarea "Good morning. Inspections will take place this upco"
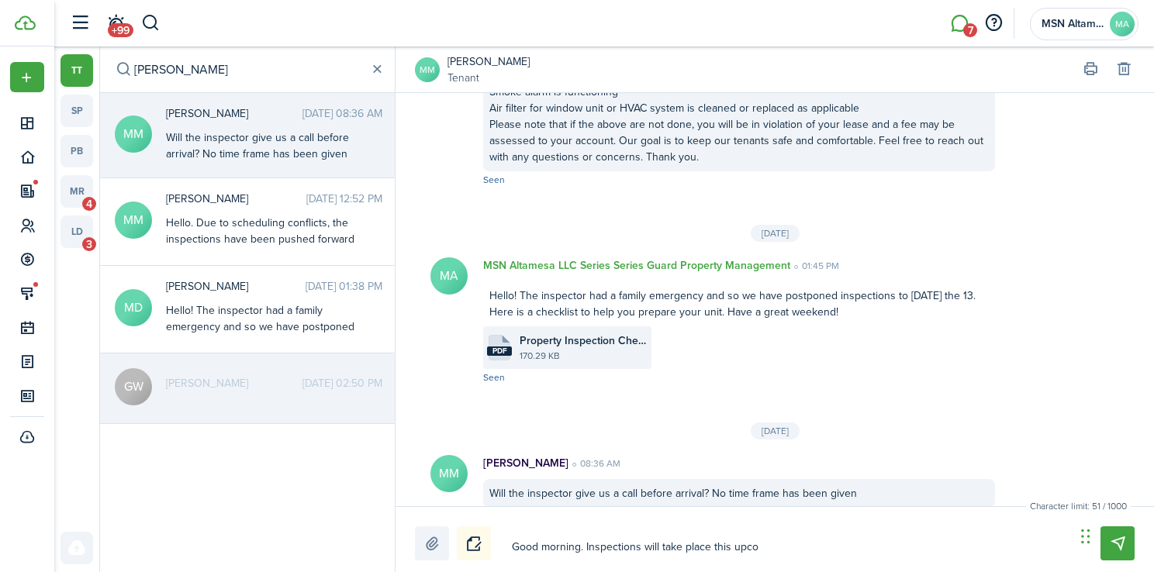
type textarea "Good morning. Inspections will take place this upcom"
type textarea "Good morning. Inspections will take place this upcomi"
type textarea "Good morning. Inspections will take place this upcomin"
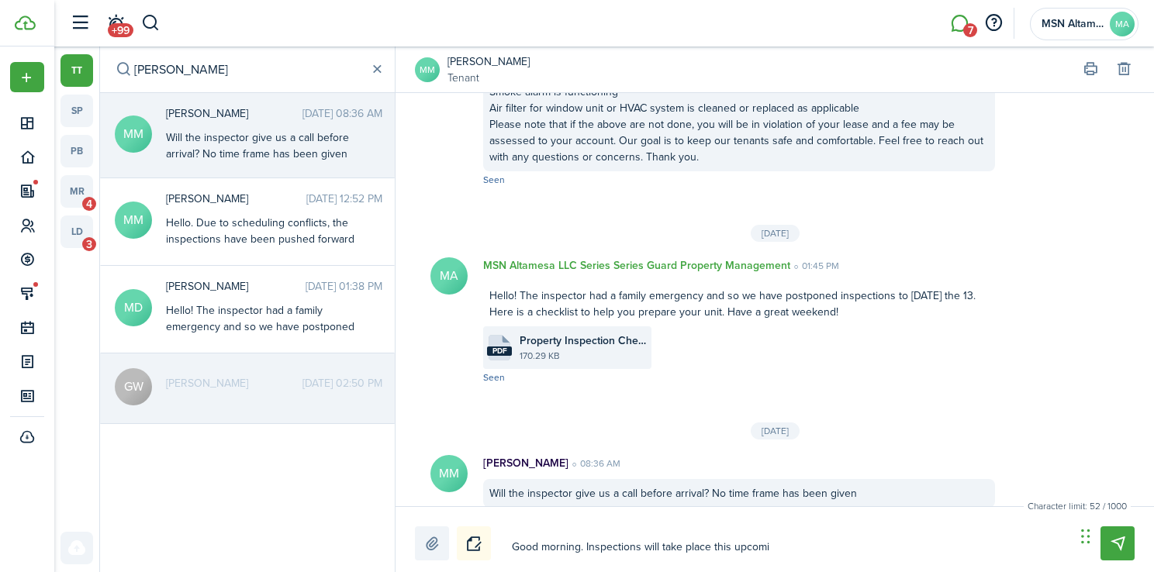
type textarea "Good morning. Inspections will take place this upcomin"
type textarea "Good morning. Inspections will take place this upcoming"
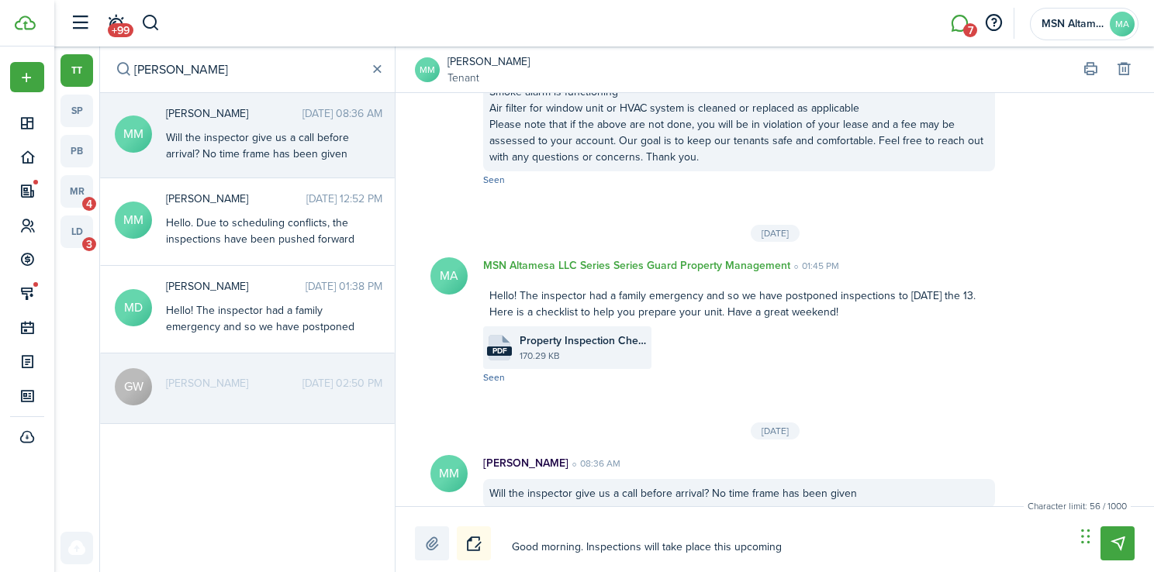
type textarea "Good morning. Inspections will take place this upcoming S"
type textarea "Good morning. Inspections will take place this upcoming Sa"
type textarea "Good morning. Inspections will take place this upcoming Sat"
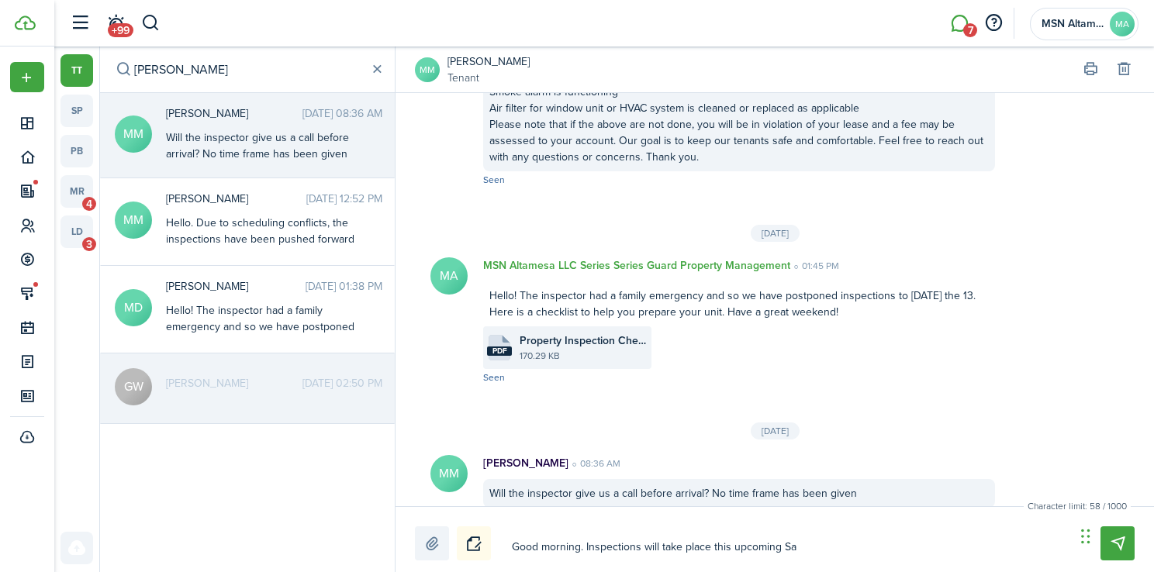
type textarea "Good morning. Inspections will take place this upcoming Sat"
type textarea "Good morning. Inspections will take place this upcoming Satu"
type textarea "Good morning. Inspections will take place this upcoming Satur"
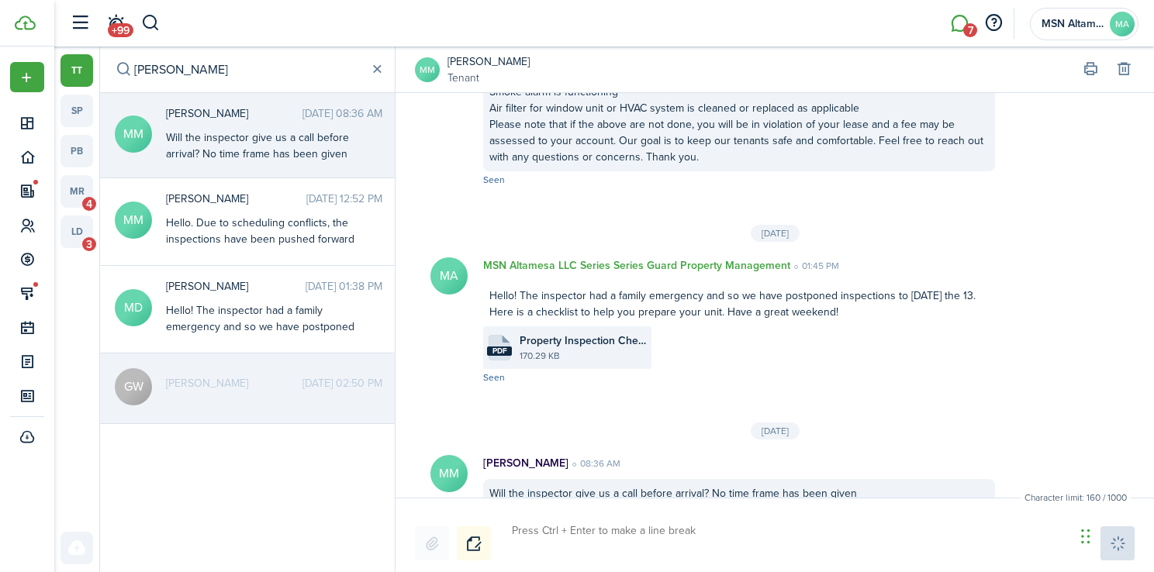
scroll to position [2969, 0]
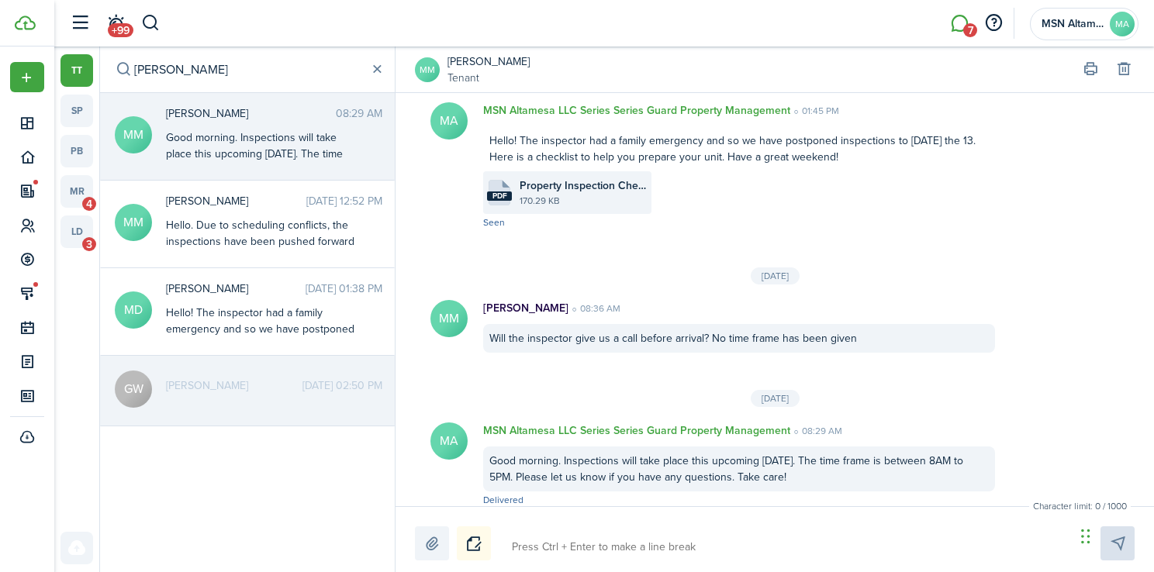
click at [239, 71] on input "[PERSON_NAME]" at bounding box center [247, 70] width 295 height 46
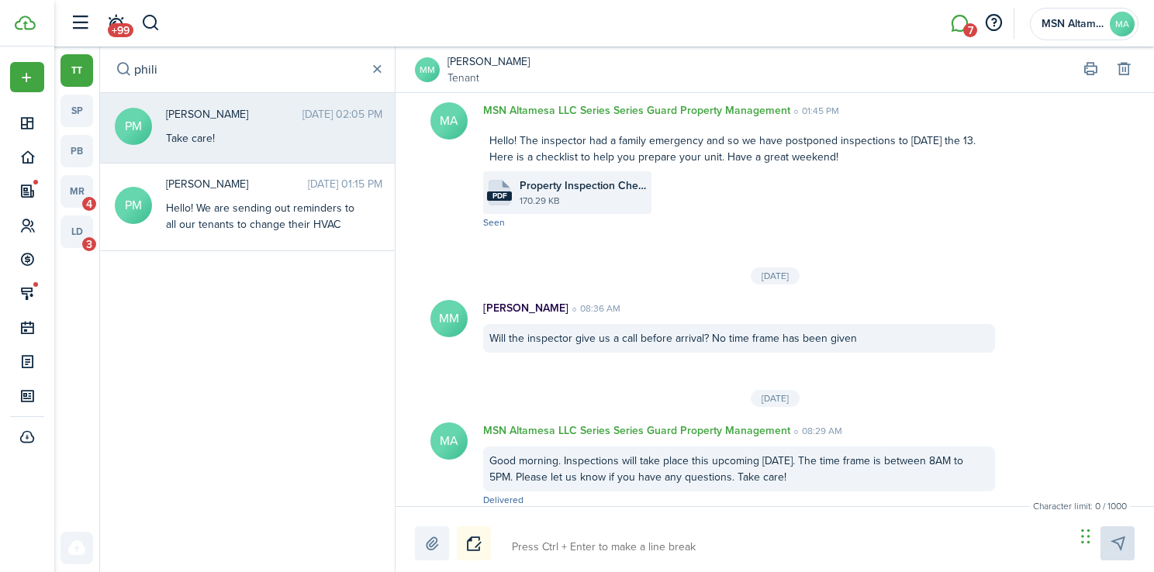
click at [247, 122] on div "[PERSON_NAME] [DATE] 02:05 PM Take care!" at bounding box center [274, 126] width 240 height 40
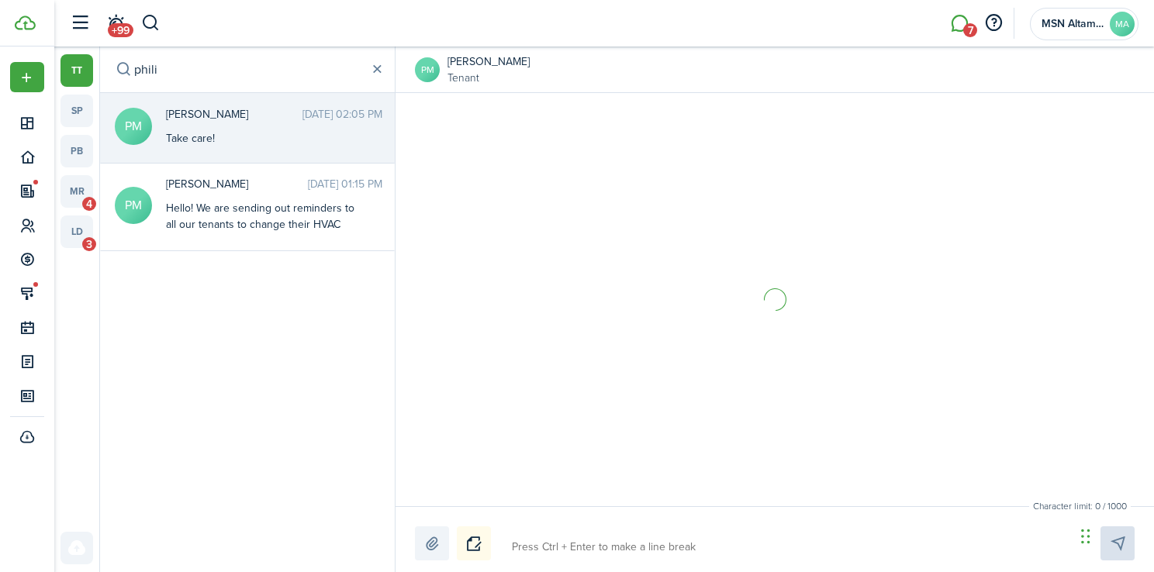
scroll to position [1885, 0]
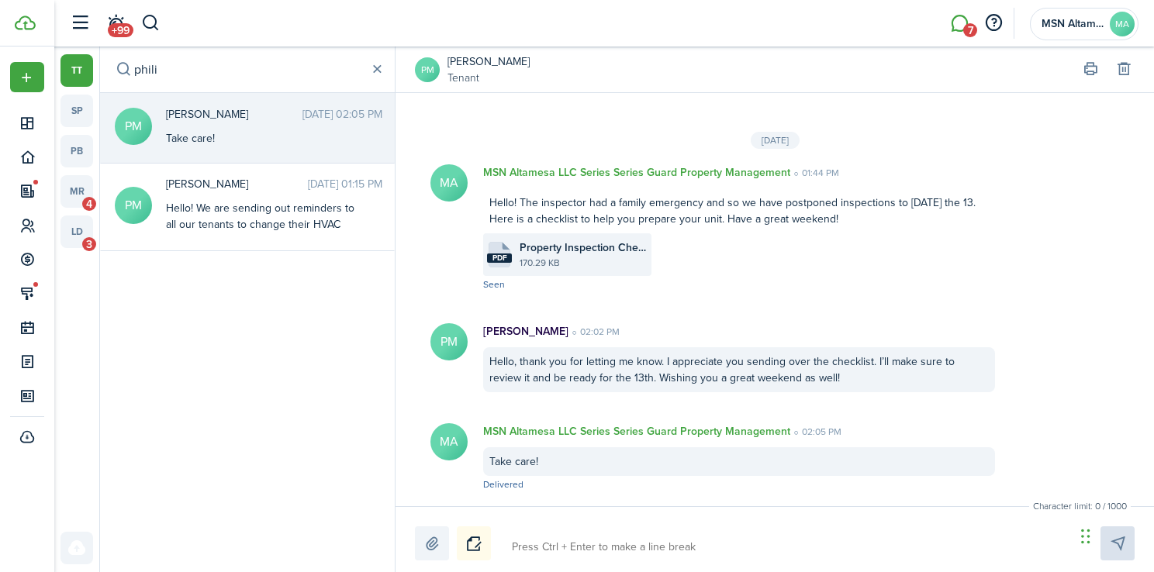
click at [526, 549] on textarea at bounding box center [787, 547] width 563 height 26
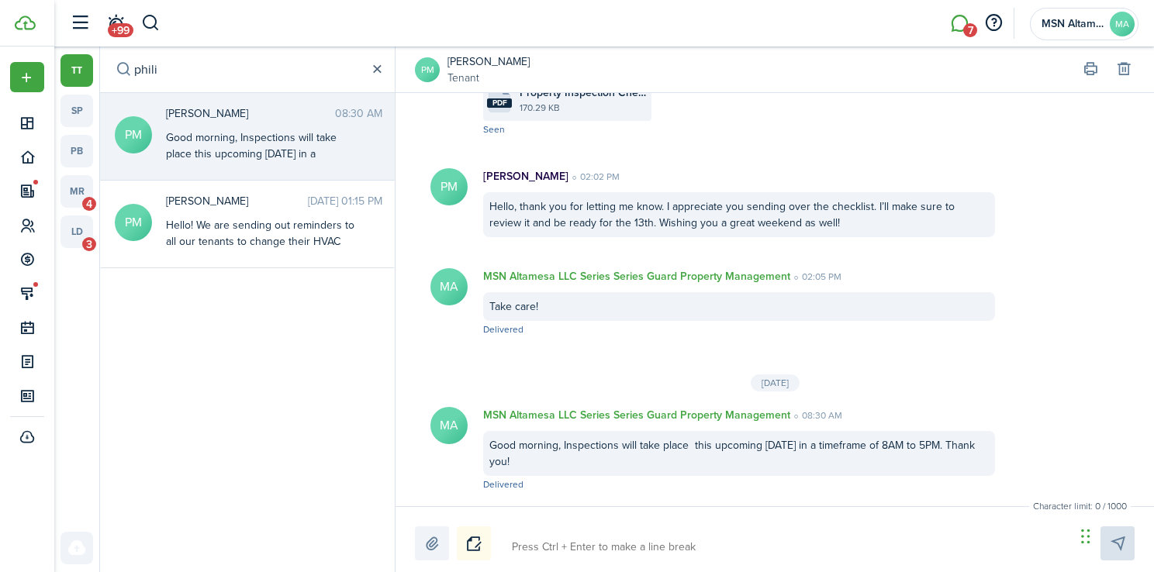
click at [375, 69] on button "button" at bounding box center [376, 69] width 17 height 17
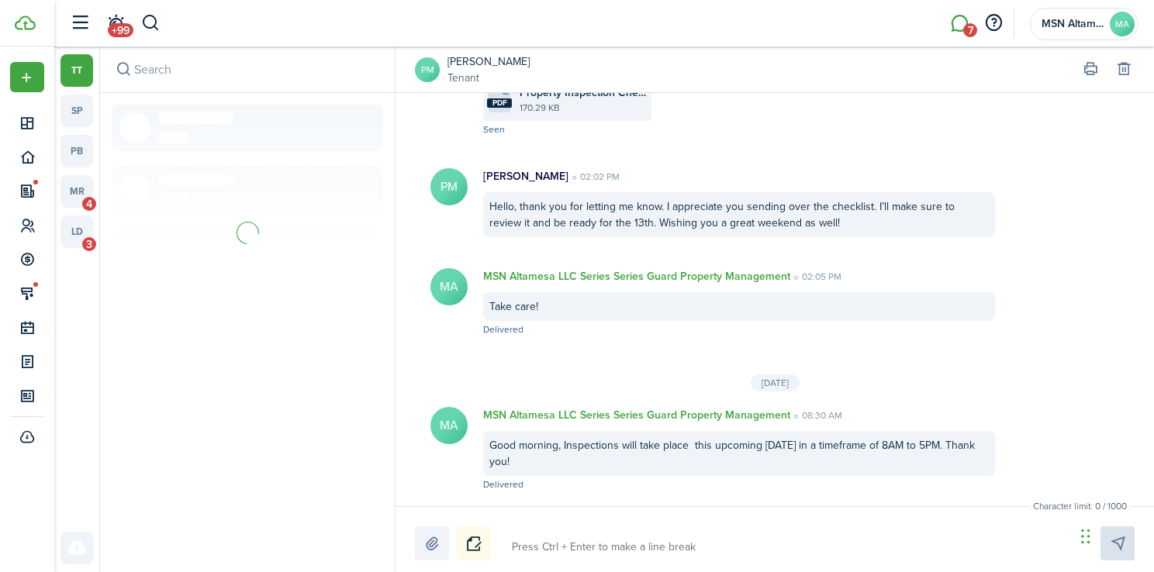
click at [364, 70] on input "search" at bounding box center [247, 70] width 295 height 46
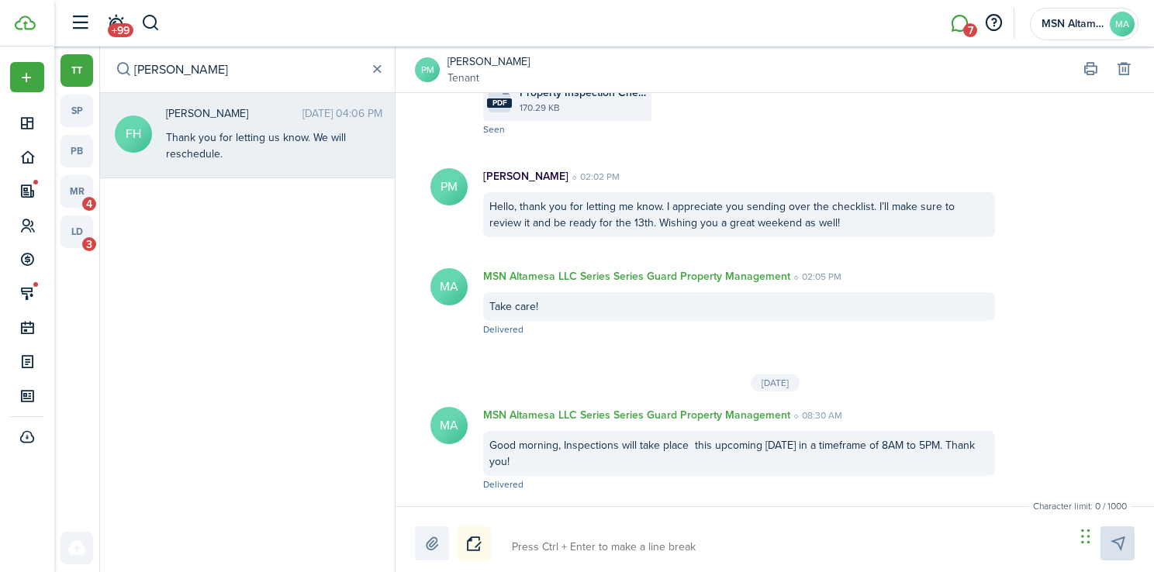
click at [218, 112] on span "[PERSON_NAME]" at bounding box center [234, 113] width 136 height 16
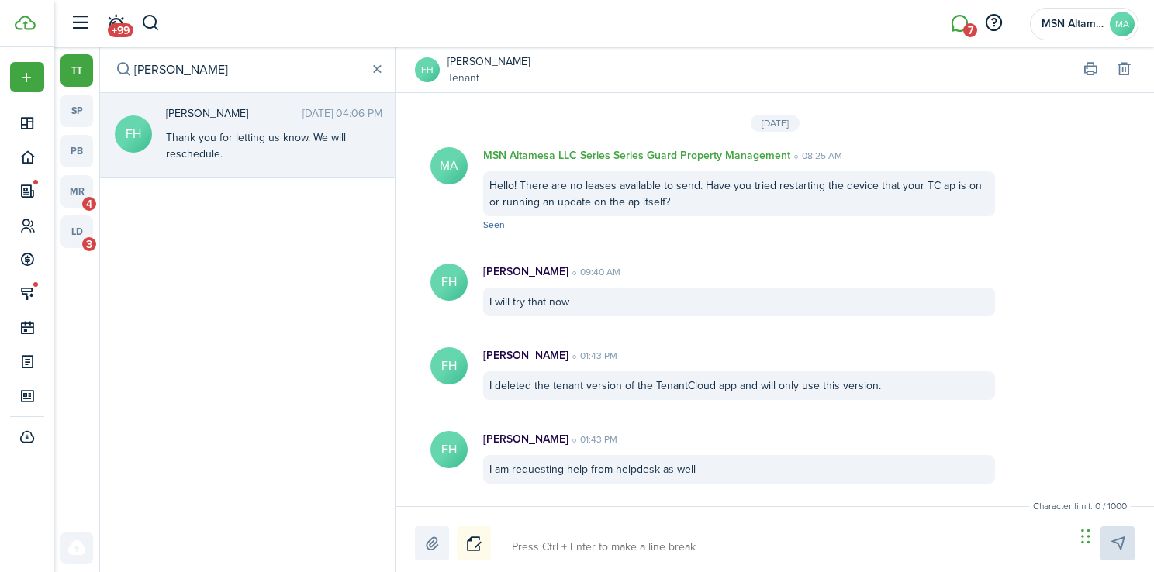
scroll to position [2396, 0]
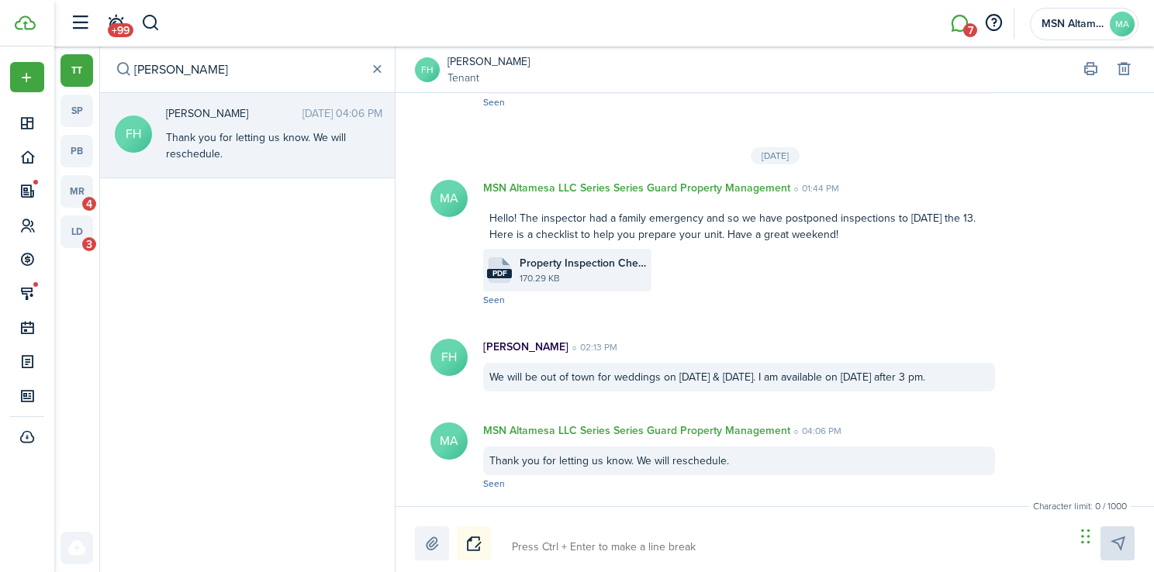
click at [536, 550] on textarea at bounding box center [787, 547] width 563 height 26
